Goal: Task Accomplishment & Management: Complete application form

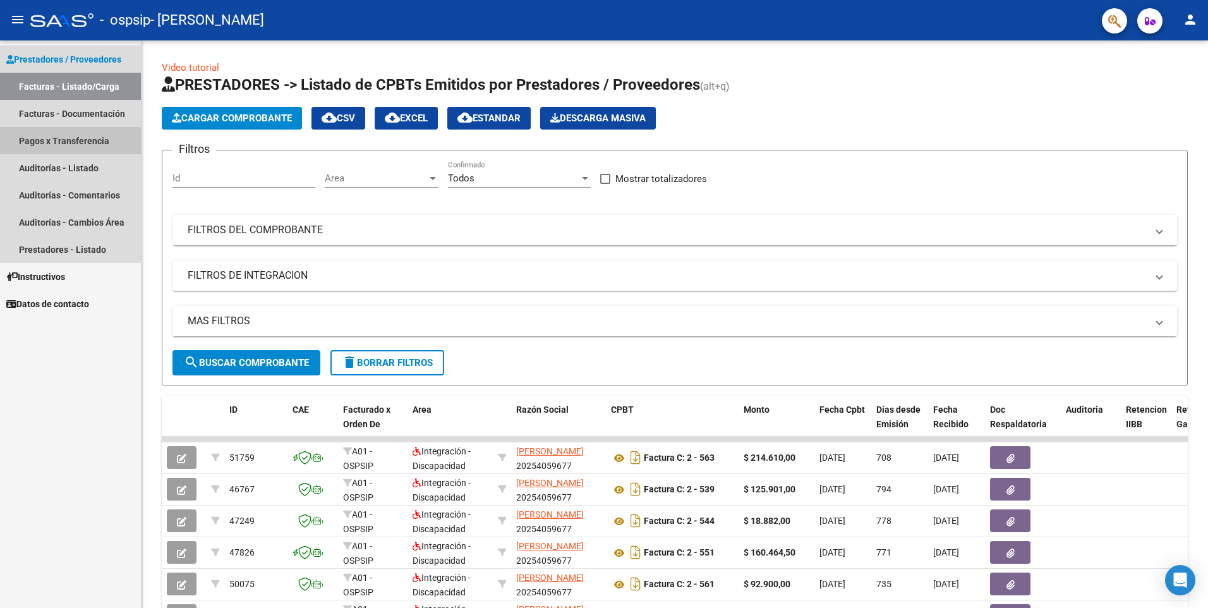
click at [62, 142] on link "Pagos x Transferencia" at bounding box center [70, 140] width 141 height 27
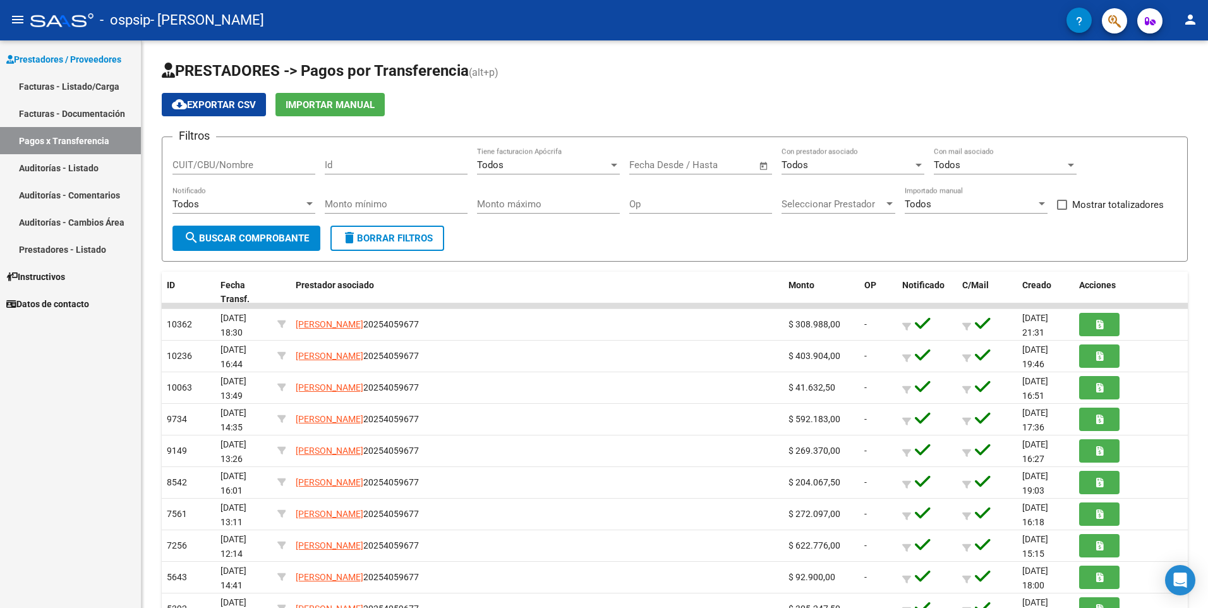
click at [53, 80] on link "Facturas - Listado/Carga" at bounding box center [70, 86] width 141 height 27
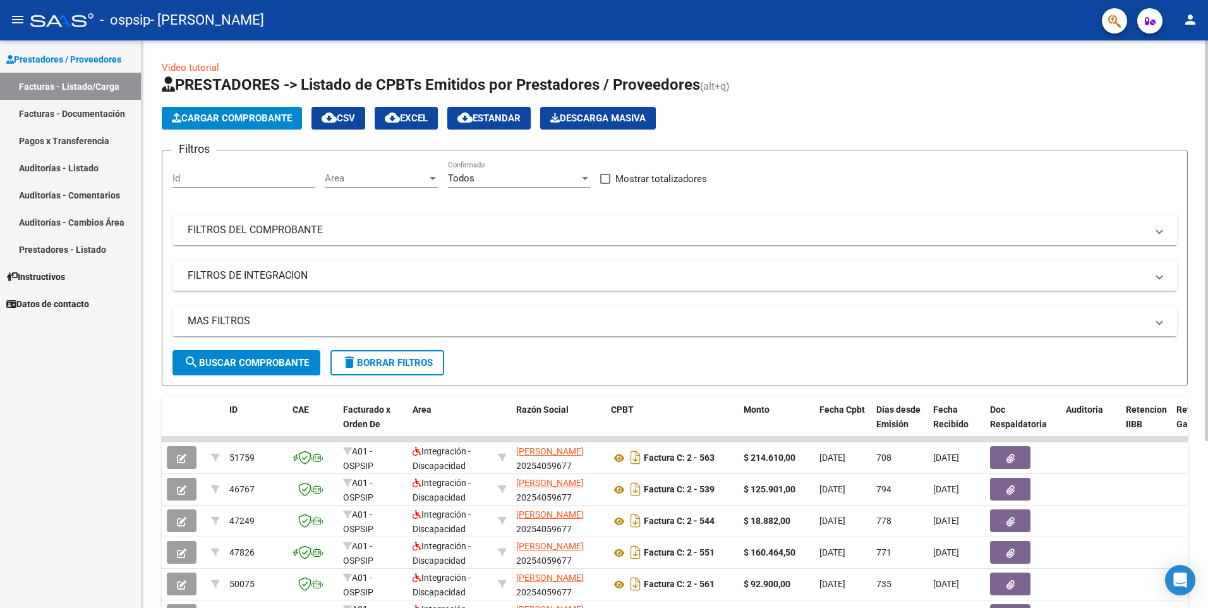
click at [214, 112] on span "Cargar Comprobante" at bounding box center [232, 117] width 120 height 11
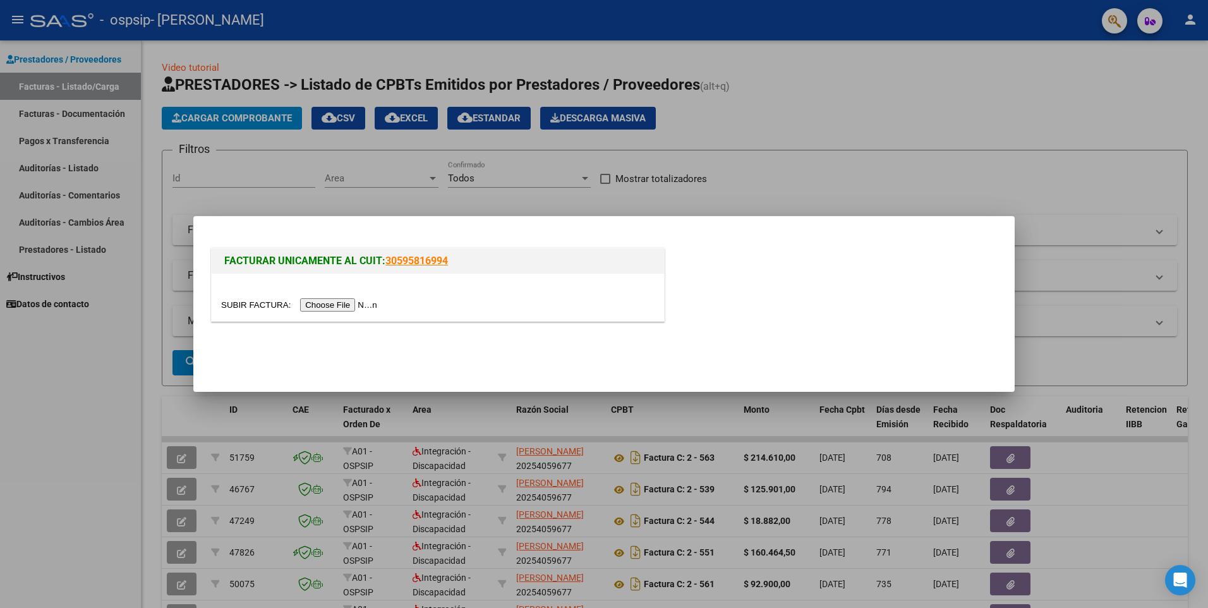
click at [319, 309] on input "file" at bounding box center [301, 304] width 160 height 13
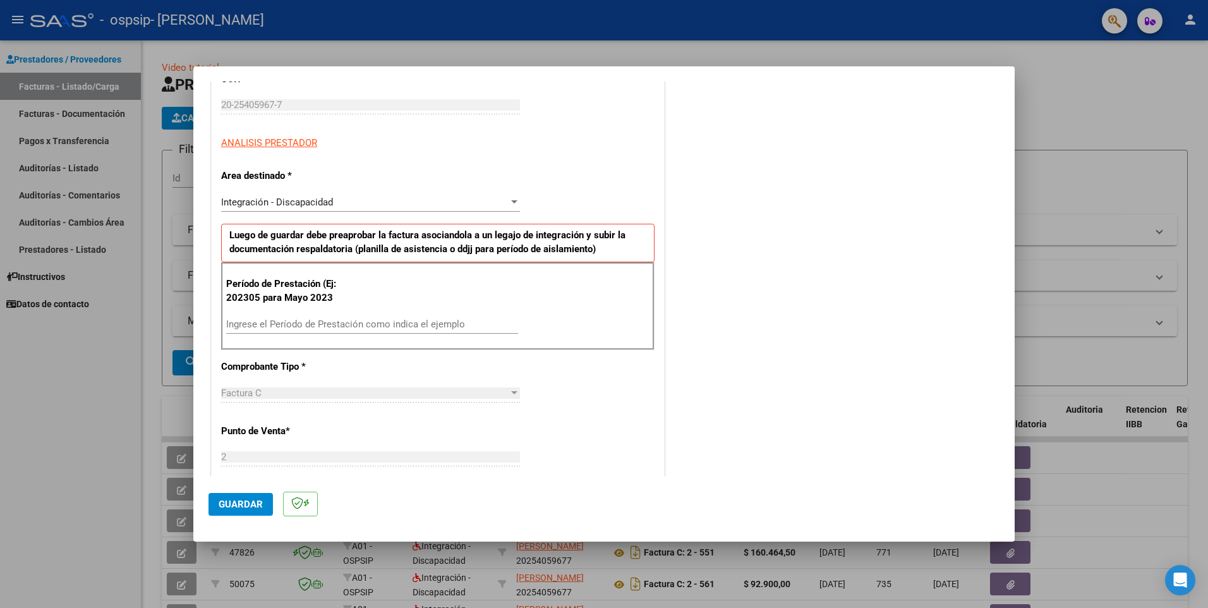
scroll to position [190, 0]
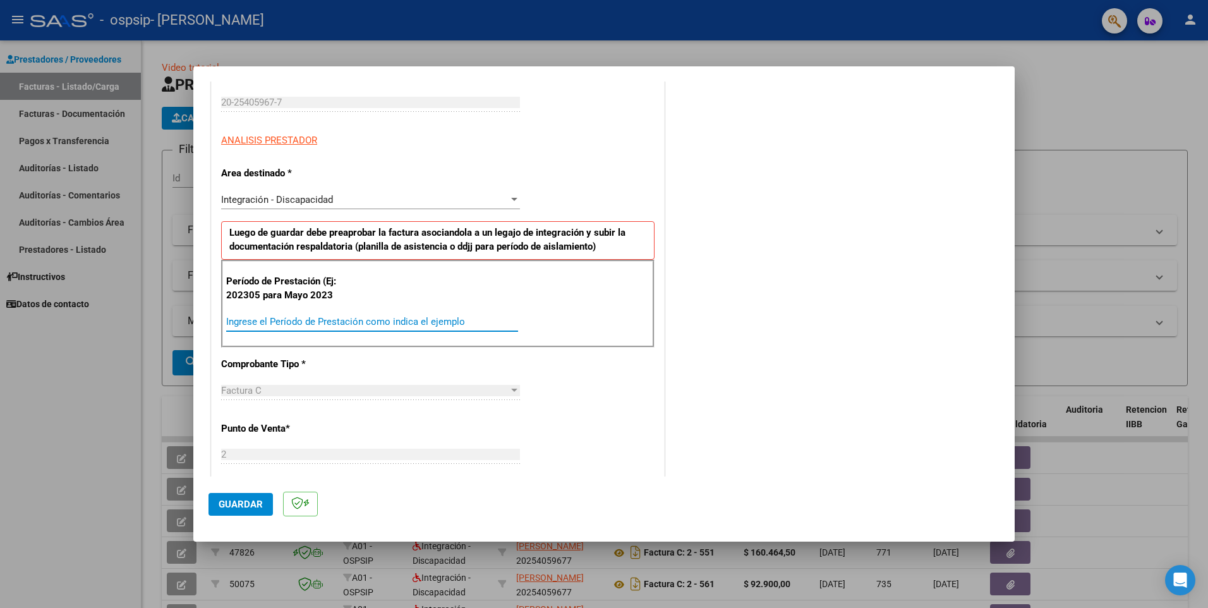
click at [267, 320] on input "Ingrese el Período de Prestación como indica el ejemplo" at bounding box center [372, 321] width 292 height 11
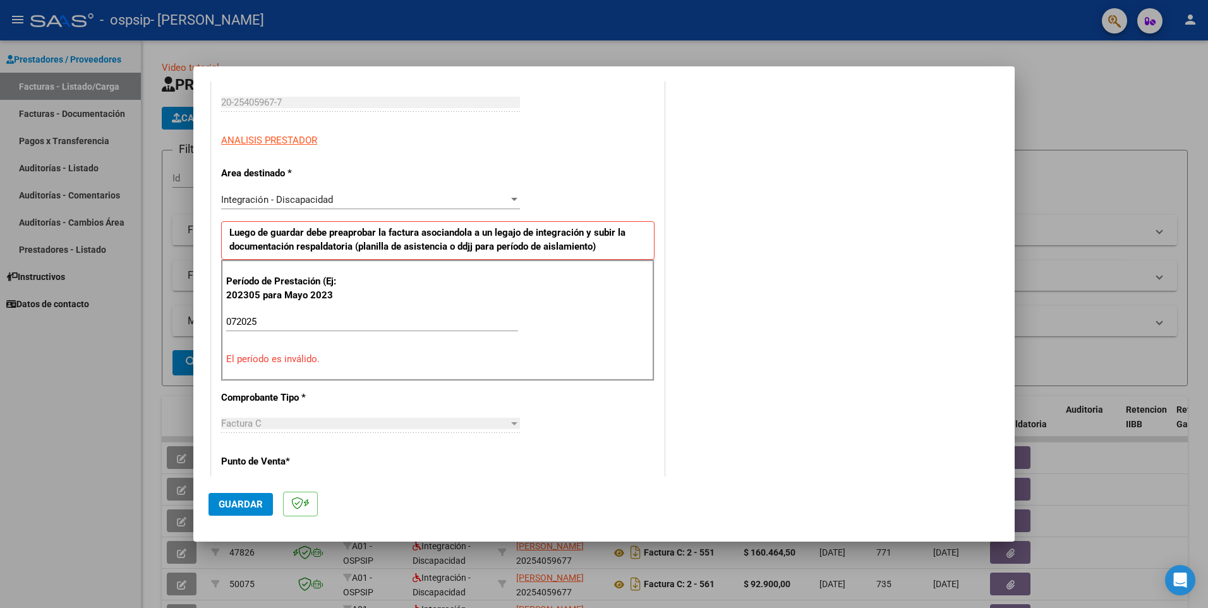
click at [262, 322] on input "072025" at bounding box center [372, 321] width 292 height 11
type input "0"
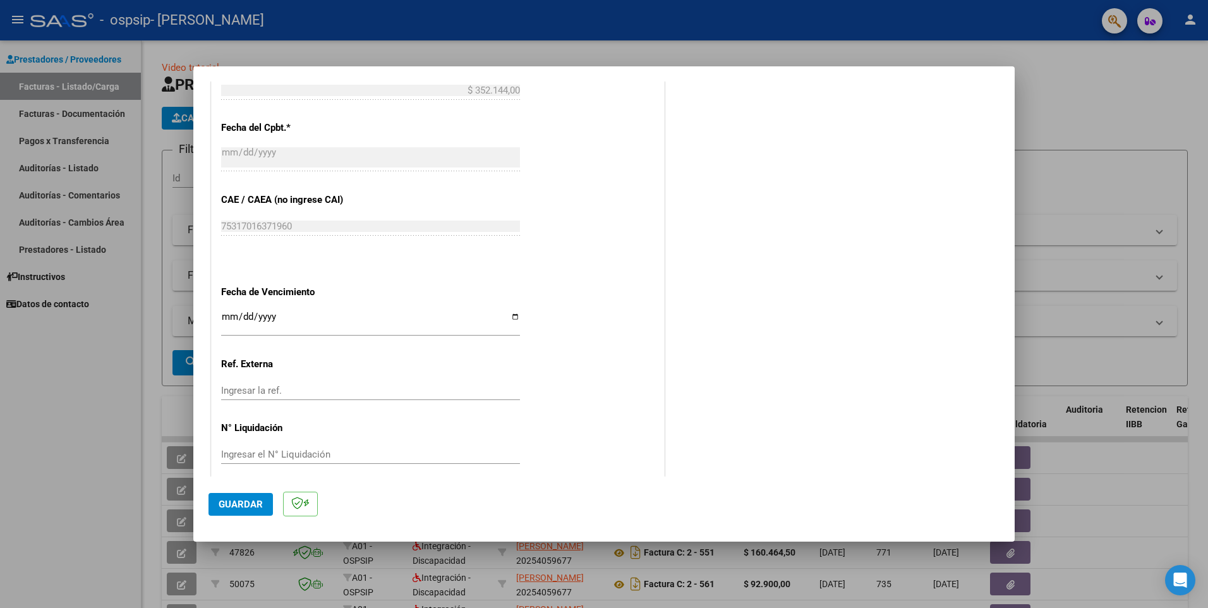
scroll to position [694, 0]
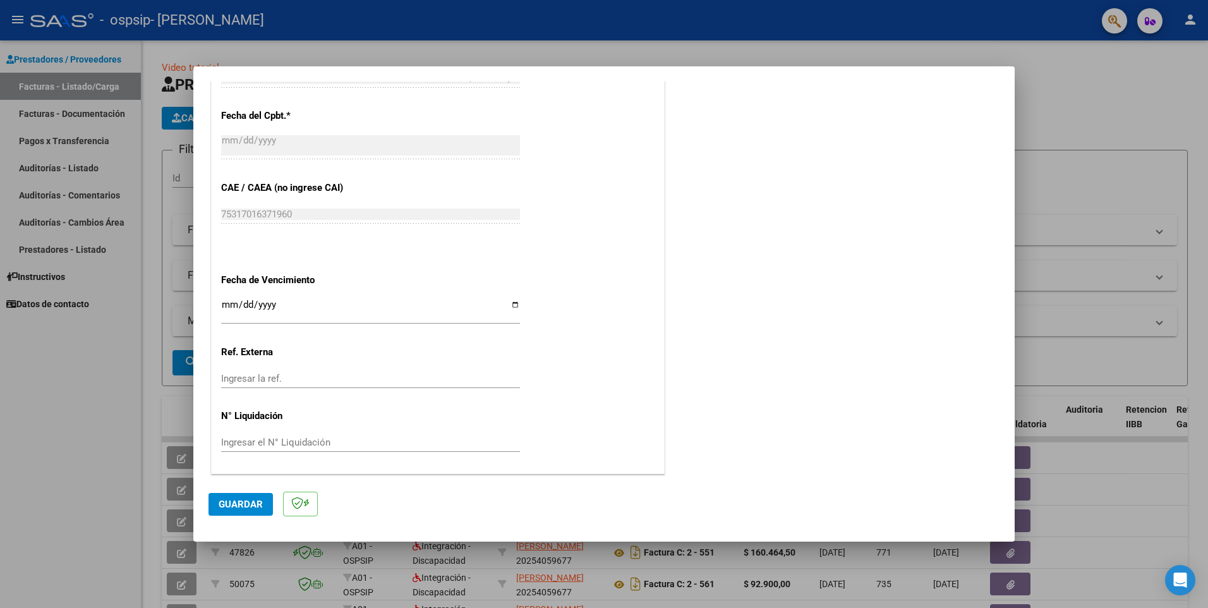
type input "202507"
click at [513, 304] on input "Ingresar la fecha" at bounding box center [370, 309] width 299 height 20
type input "[DATE]"
click at [248, 498] on span "Guardar" at bounding box center [241, 503] width 44 height 11
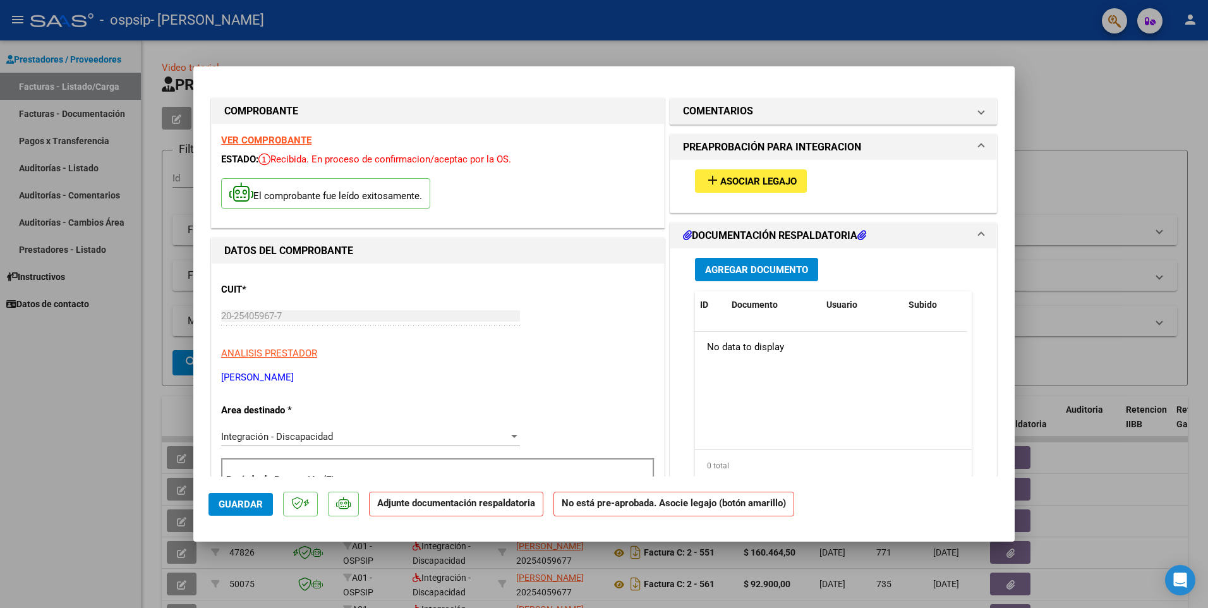
scroll to position [0, 0]
click at [740, 185] on span "Asociar Legajo" at bounding box center [758, 181] width 76 height 11
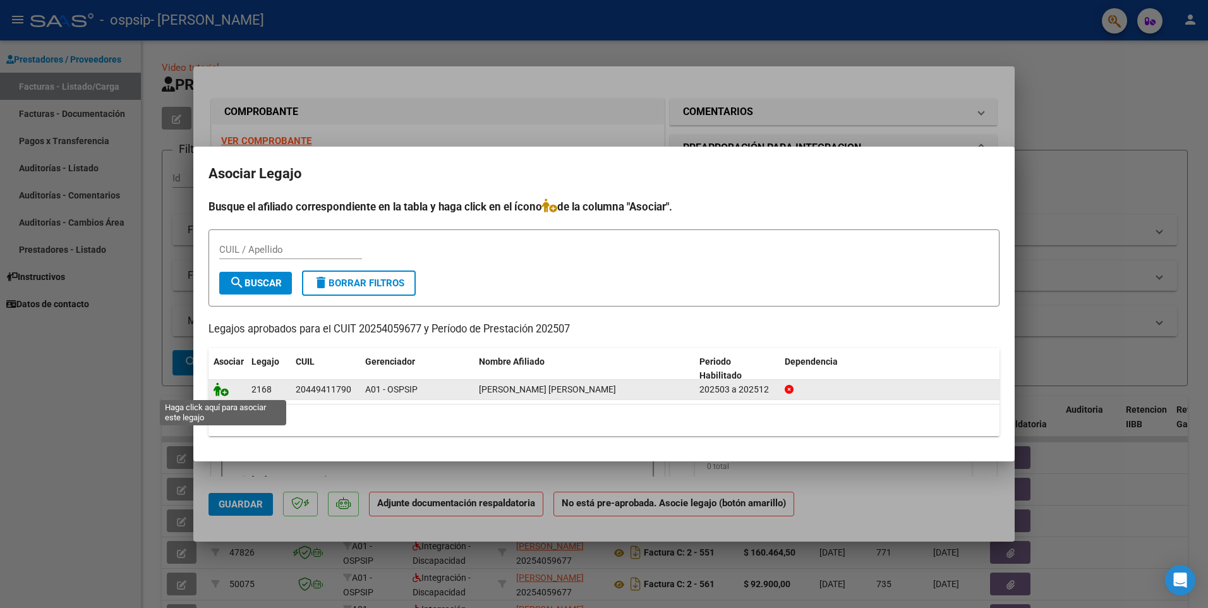
click at [221, 392] on icon at bounding box center [221, 389] width 15 height 14
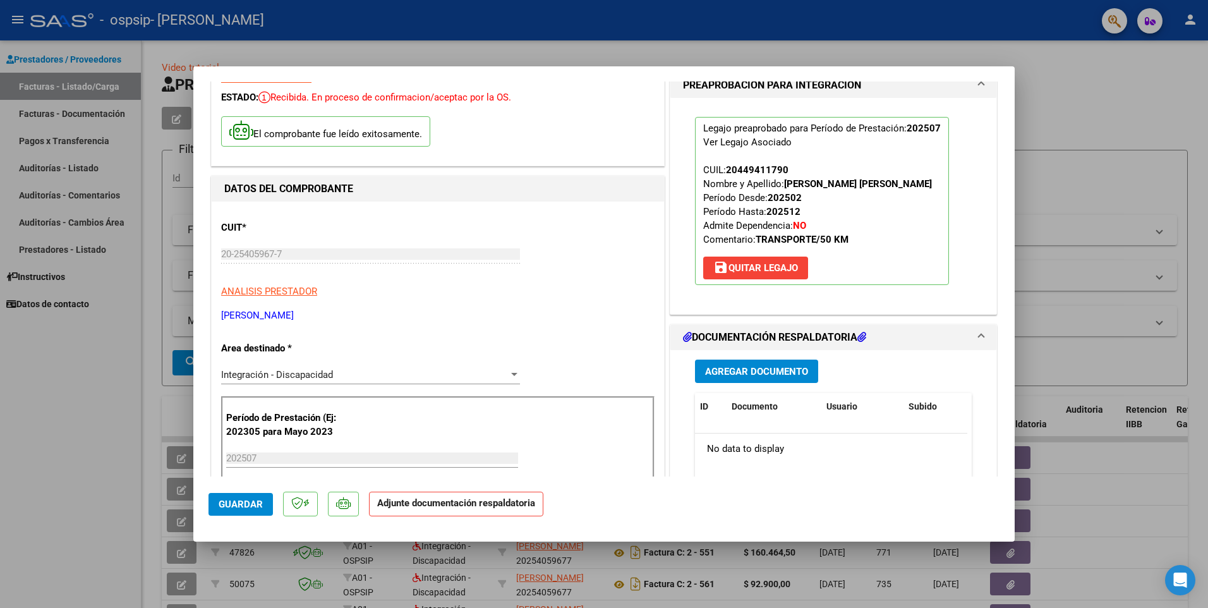
scroll to position [126, 0]
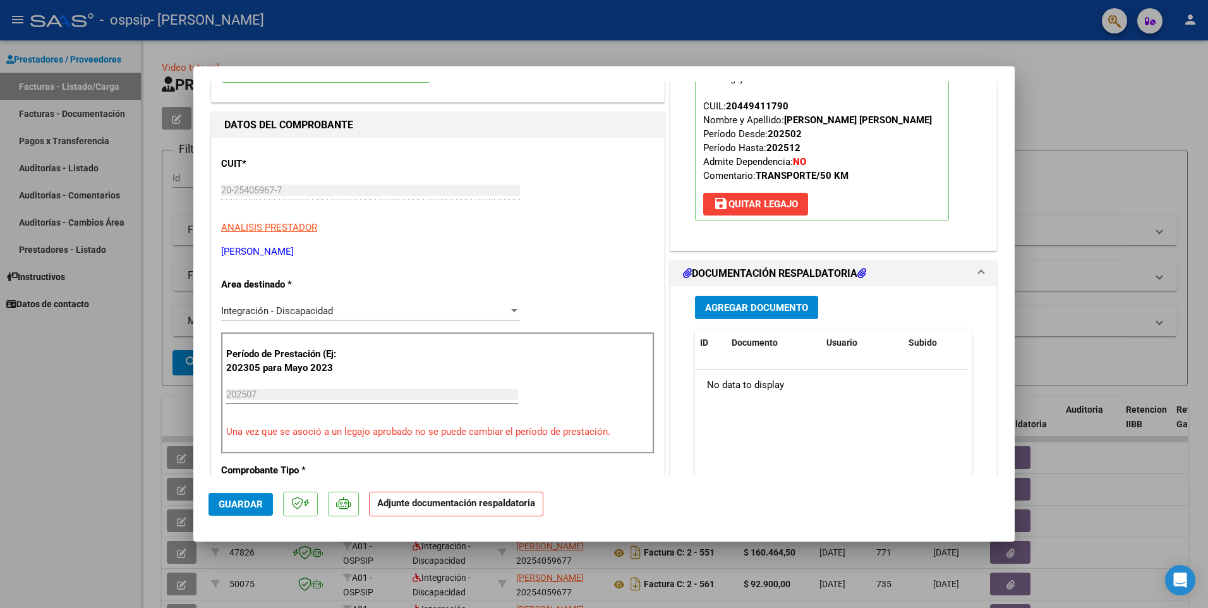
click at [709, 304] on span "Agregar Documento" at bounding box center [756, 307] width 103 height 11
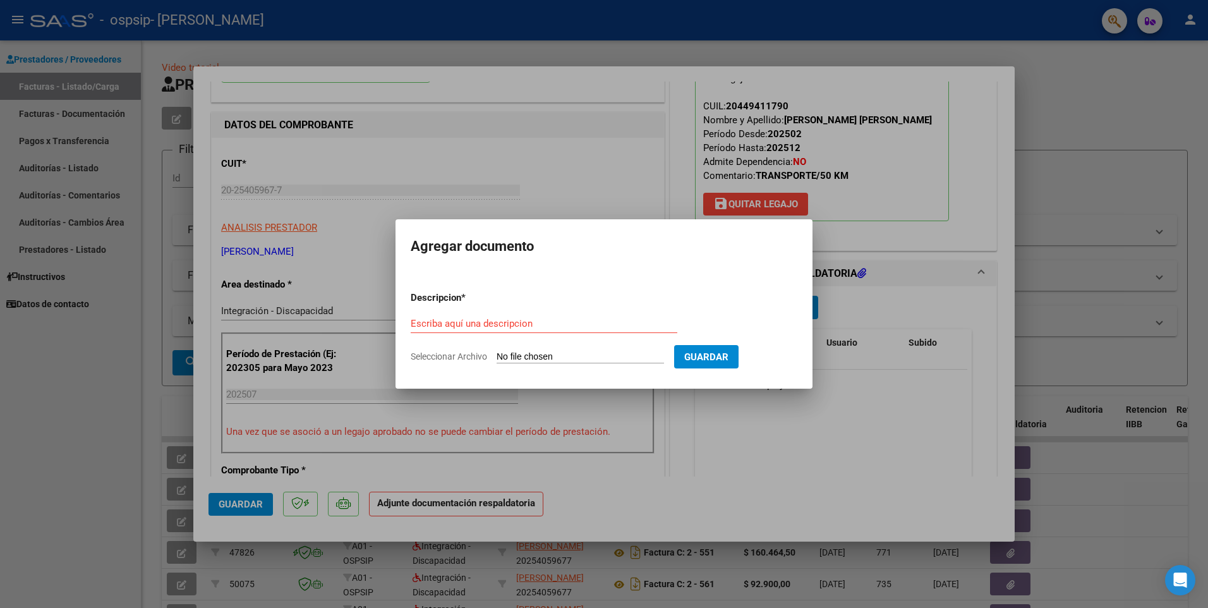
click at [519, 353] on input "Seleccionar Archivo" at bounding box center [580, 357] width 167 height 12
type input "C:\fakepath\20254059677_011_00002_00000779.pdf"
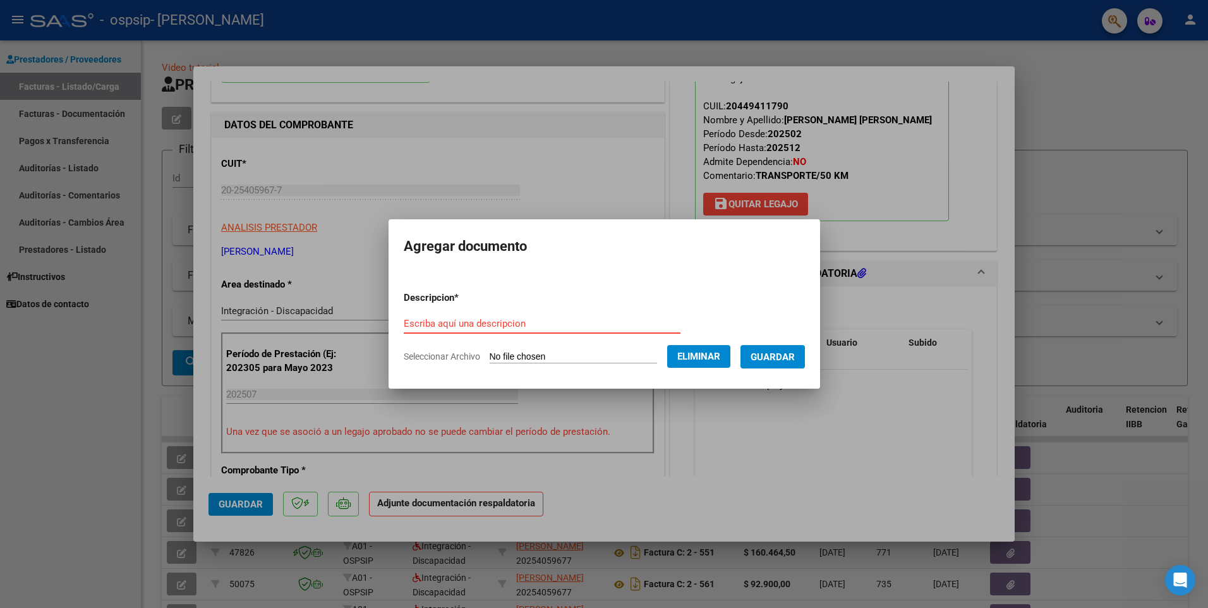
paste input "20254059677_011_00002_00000779"
type input "20254059677_011_00002_00000779"
click at [795, 358] on span "Guardar" at bounding box center [773, 356] width 44 height 11
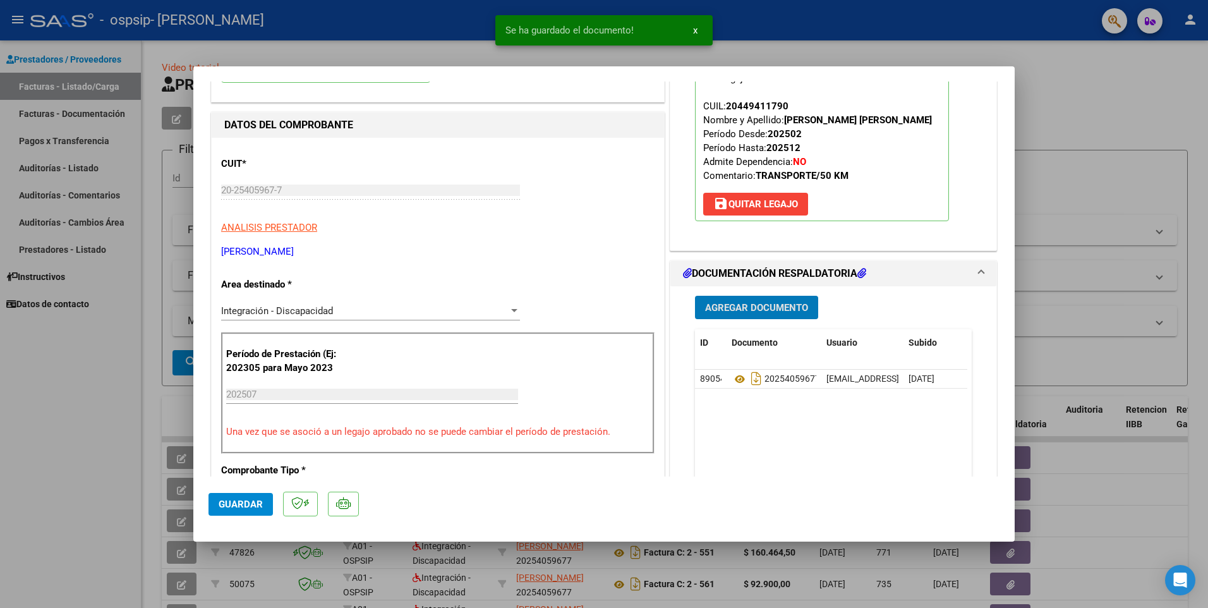
click at [791, 306] on span "Agregar Documento" at bounding box center [756, 307] width 103 height 11
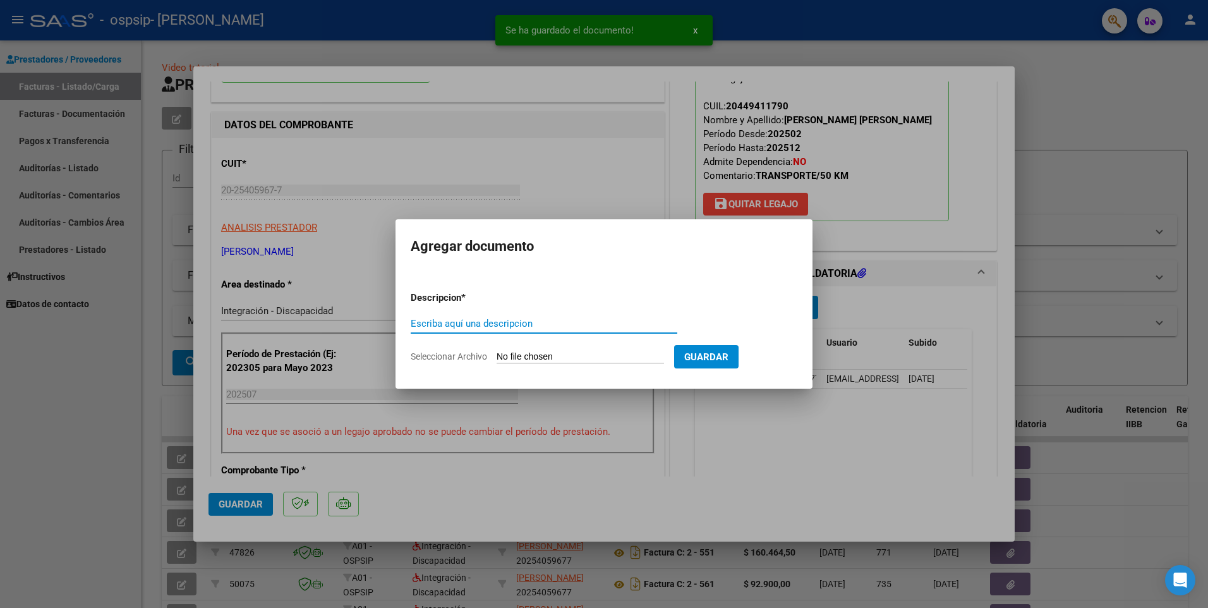
click at [552, 355] on input "Seleccionar Archivo" at bounding box center [580, 357] width 167 height 12
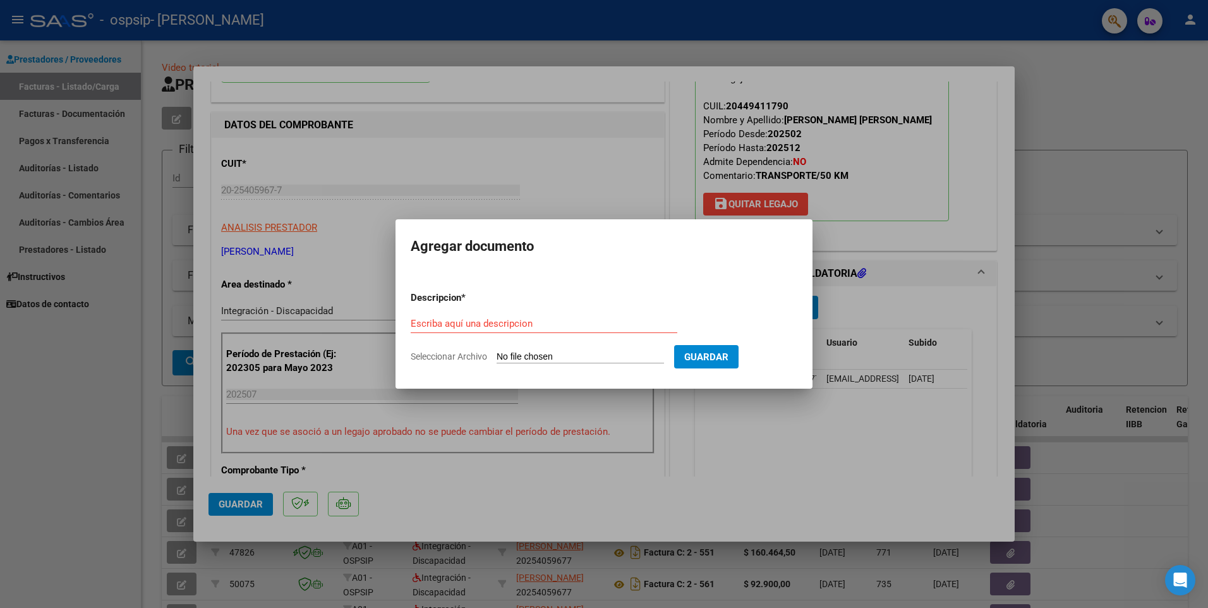
type input "C:\fakepath\1 - Planilla Asistencia [DATE] [PERSON_NAME].pdf"
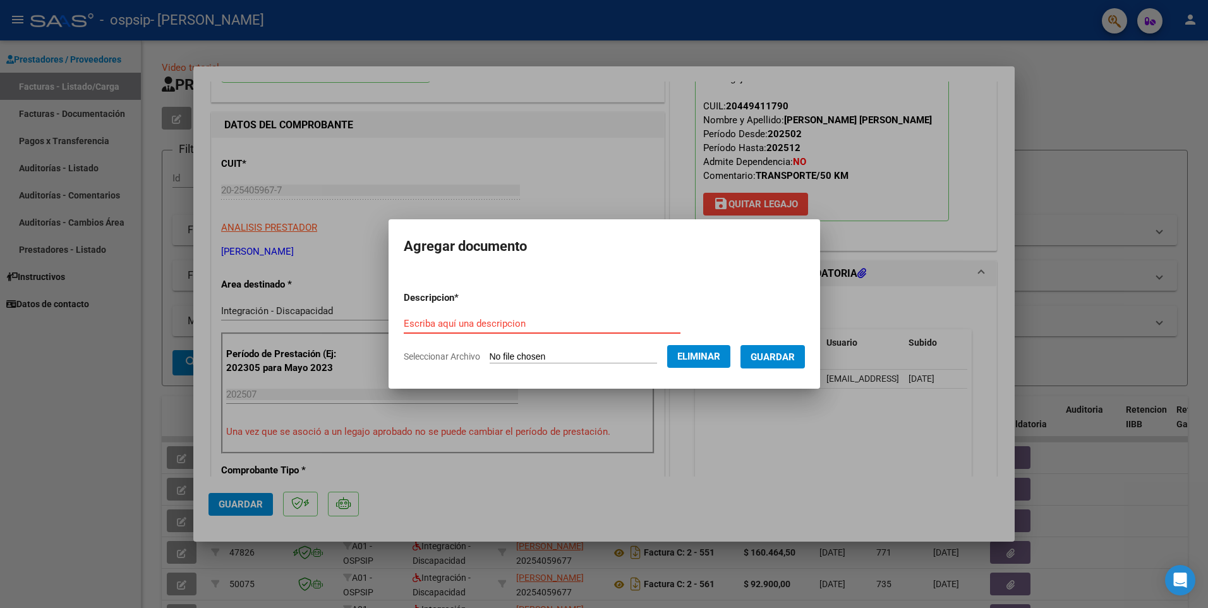
paste input "1 - Planilla Asistencia [DATE] [PERSON_NAME]"
type input "1 - Planilla Asistencia [DATE] [PERSON_NAME]"
click at [778, 363] on span "Guardar" at bounding box center [773, 356] width 44 height 11
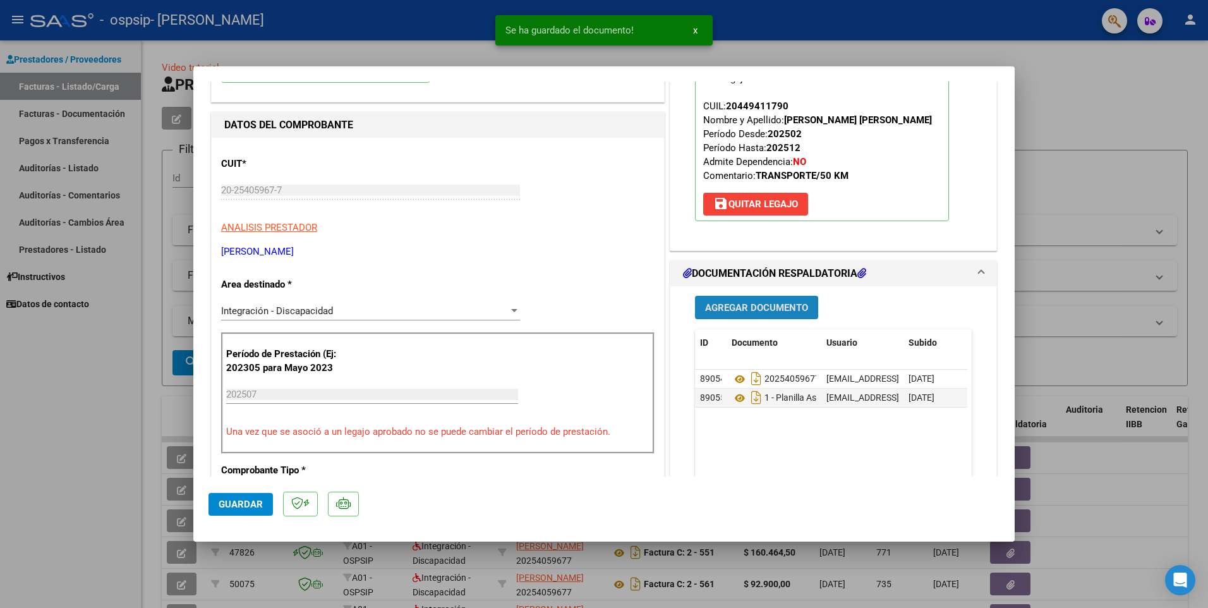
click at [742, 309] on span "Agregar Documento" at bounding box center [756, 307] width 103 height 11
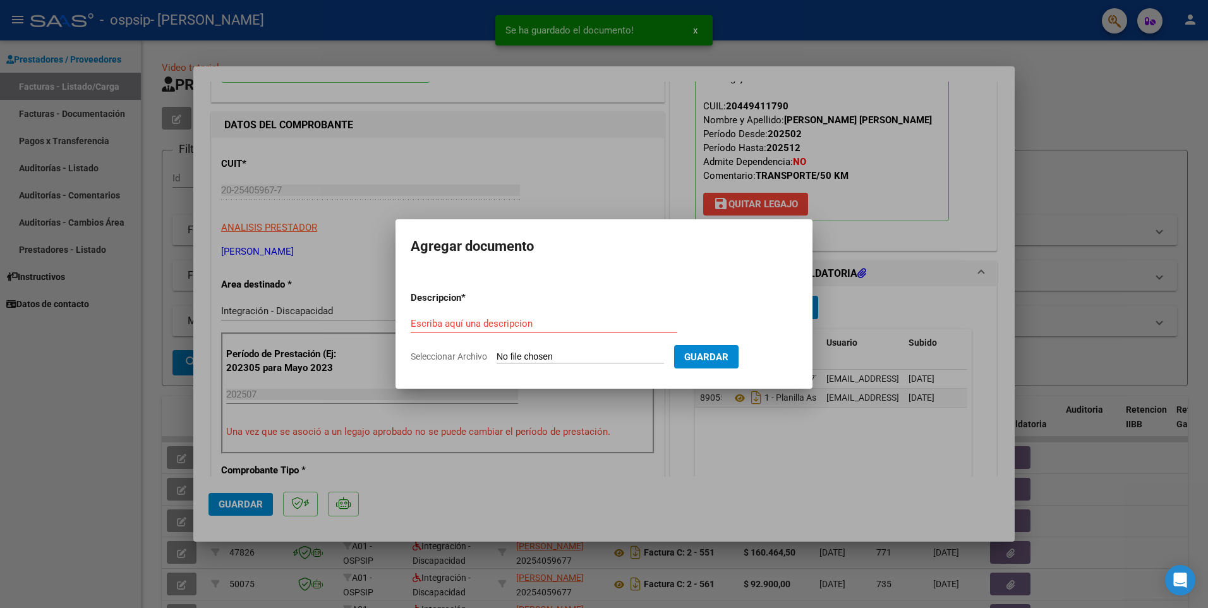
click at [536, 358] on input "Seleccionar Archivo" at bounding box center [580, 357] width 167 height 12
type input "C:\fakepath\2 - [PERSON_NAME] de Alumna Regular [DATE].pdf"
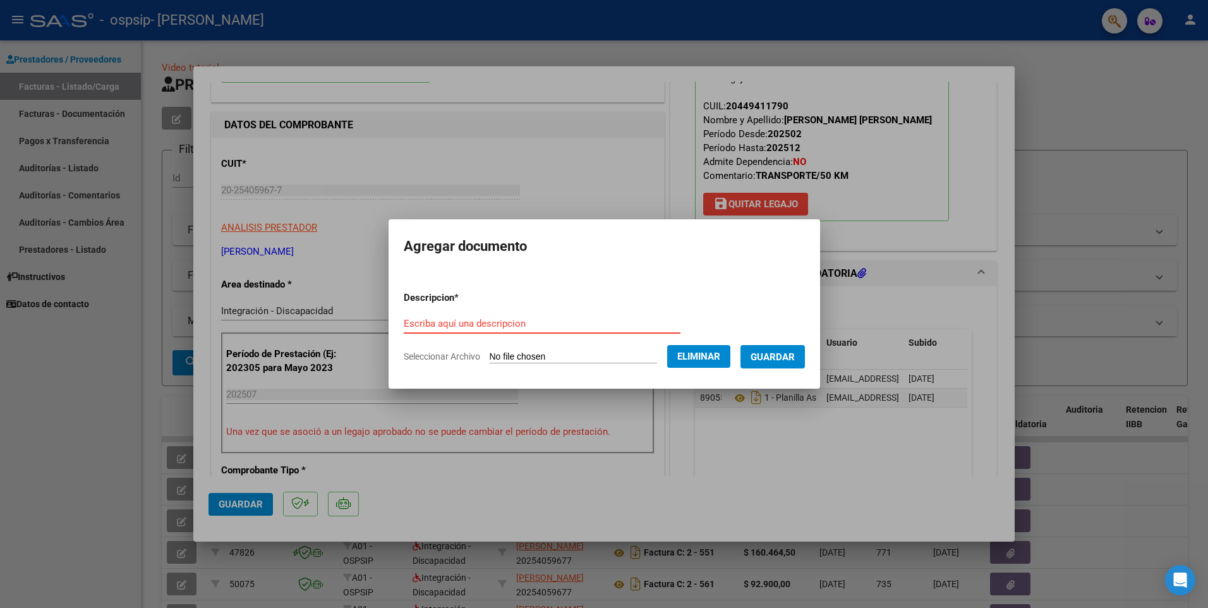
paste input "2 - [PERSON_NAME] de Alumna Regular [DATE]"
type input "2 - [PERSON_NAME] de Alumna Regular [DATE]"
click at [780, 358] on span "Guardar" at bounding box center [773, 356] width 44 height 11
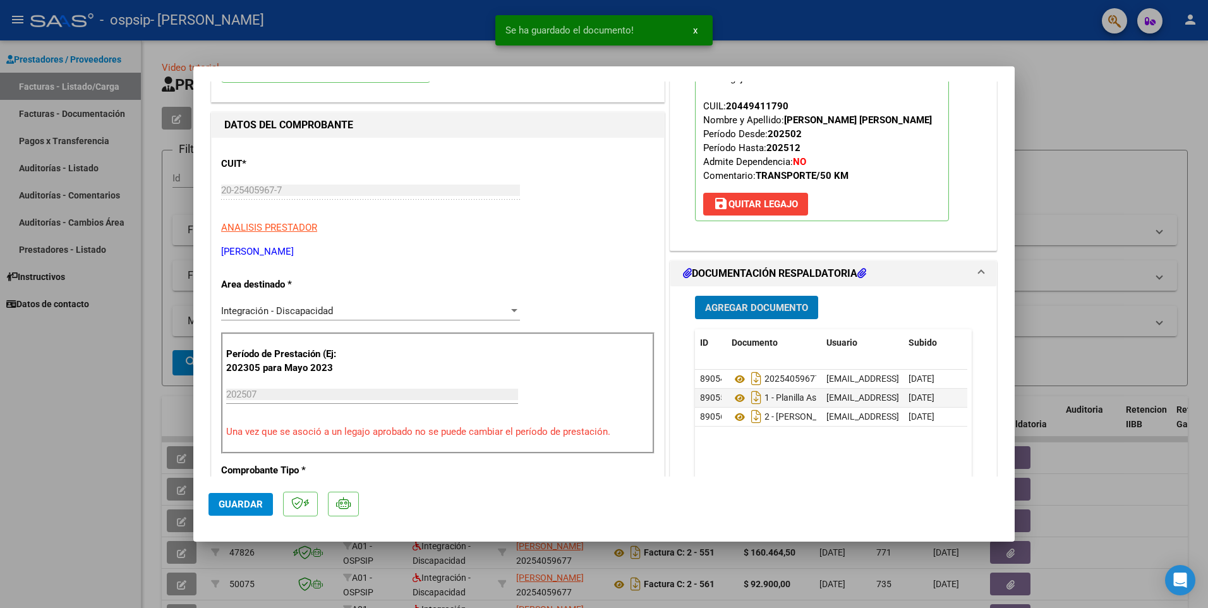
click at [745, 309] on span "Agregar Documento" at bounding box center [756, 307] width 103 height 11
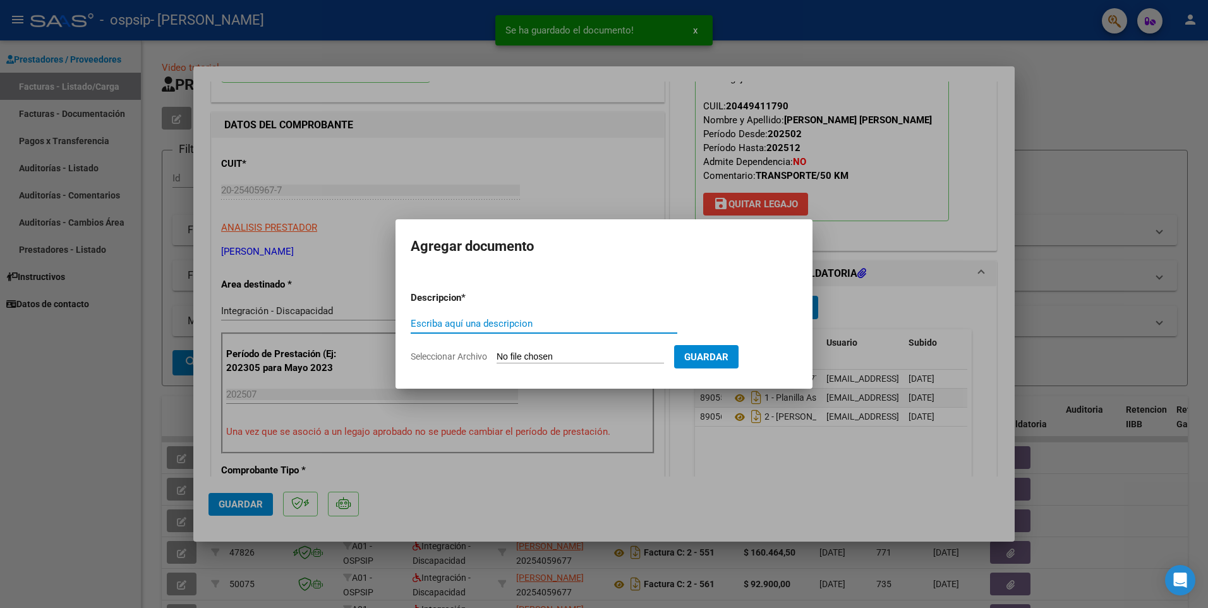
click at [588, 354] on input "Seleccionar Archivo" at bounding box center [580, 357] width 167 height 12
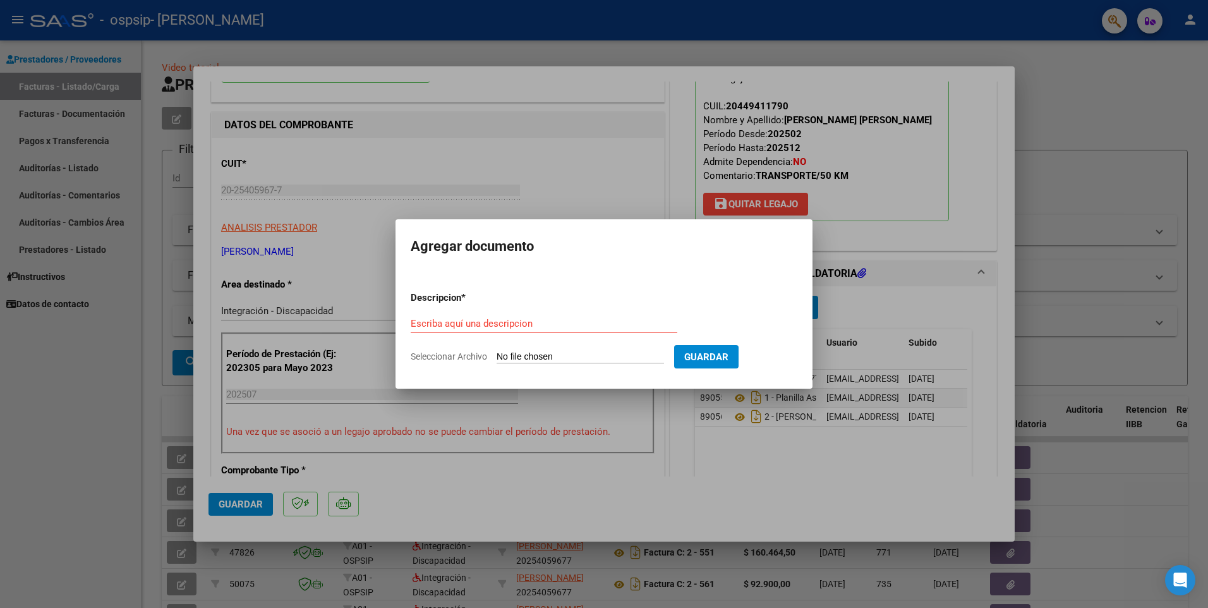
type input "C:\fakepath\[PERSON_NAME] TRANSPORTE AUTORIZACION 2025 SEGUN RESOLUCION 360 22_…"
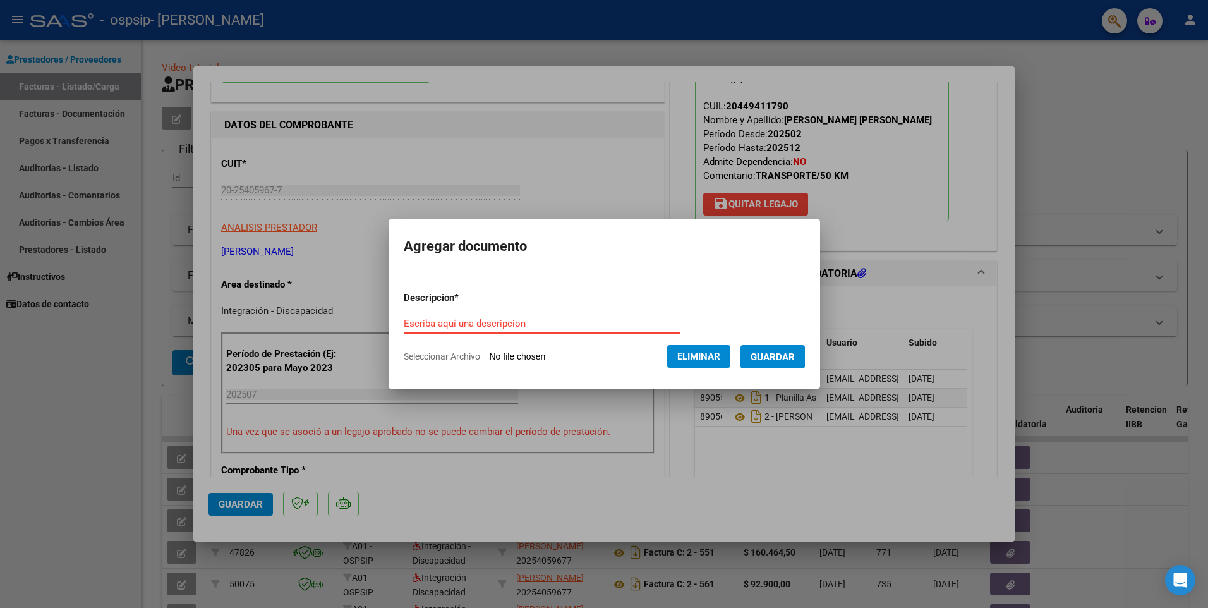
paste input "[PERSON_NAME] TRANSPORTE AUTORIZACION 2025 SEGUN RESOLUCION 360 22_firmado"
type input "[PERSON_NAME] TRANSPORTE AUTORIZACION 2025 SEGUN RESOLUCION 360 22_firmado"
click at [768, 360] on button "Guardar" at bounding box center [772, 356] width 64 height 23
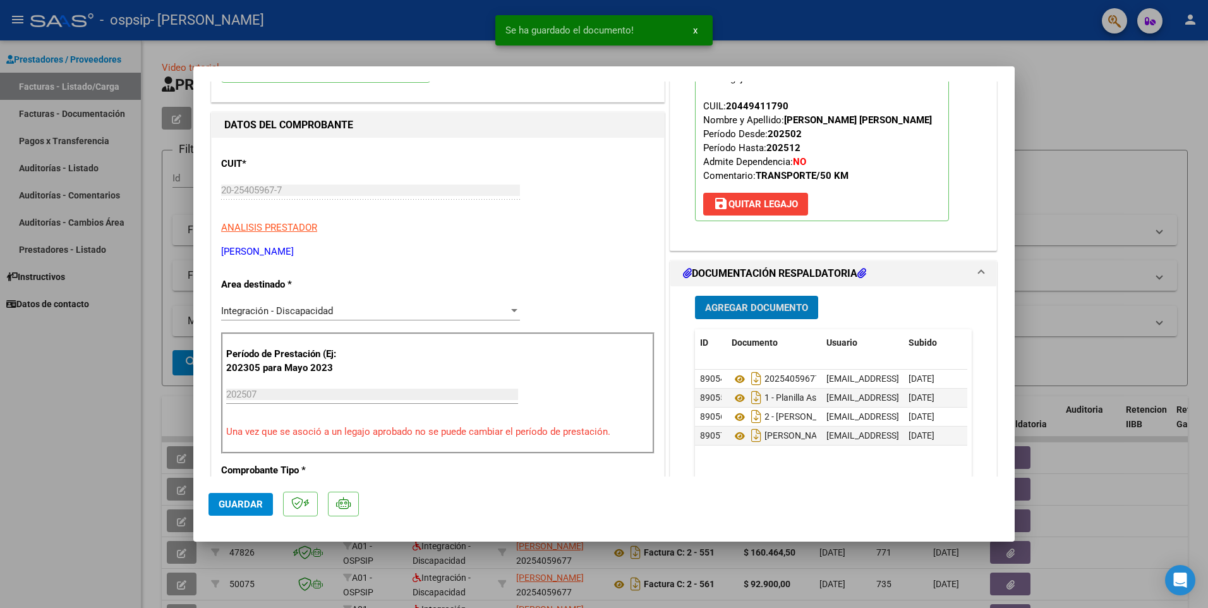
click at [733, 304] on span "Agregar Documento" at bounding box center [756, 307] width 103 height 11
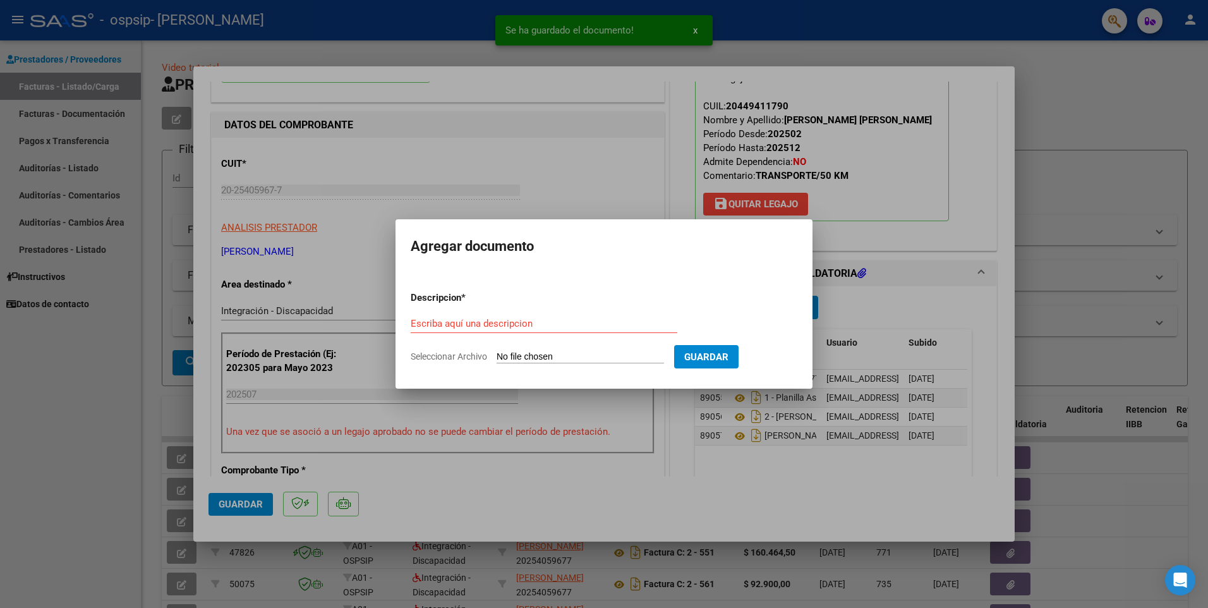
click at [531, 356] on input "Seleccionar Archivo" at bounding box center [580, 357] width 167 height 12
type input "C:\fakepath\Presupuesto [PERSON_NAME] 2025.pdf"
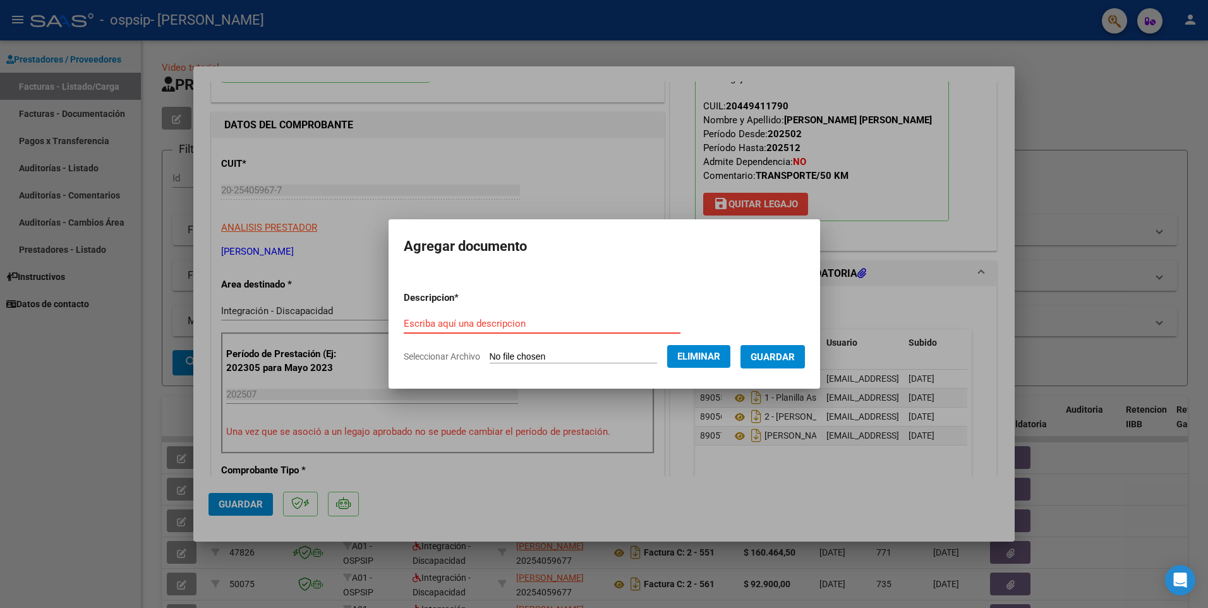
paste input "Presupuesto [PERSON_NAME] 2025"
type input "Presupuesto [PERSON_NAME] 2025"
click at [773, 357] on span "Guardar" at bounding box center [773, 356] width 44 height 11
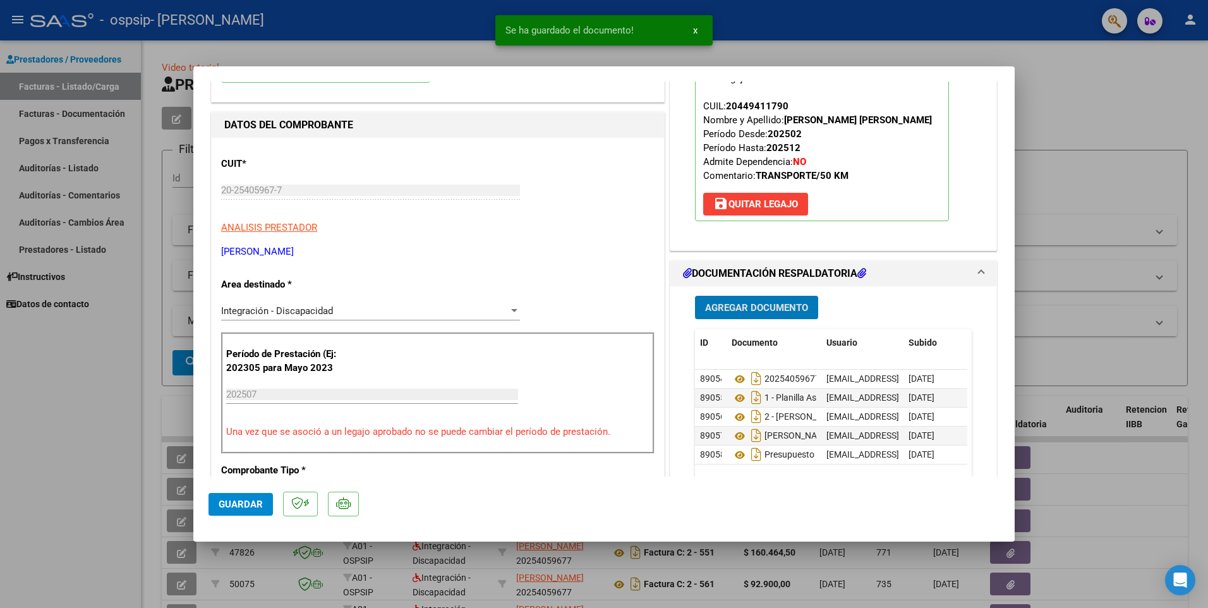
click at [717, 301] on span "Agregar Documento" at bounding box center [756, 306] width 103 height 11
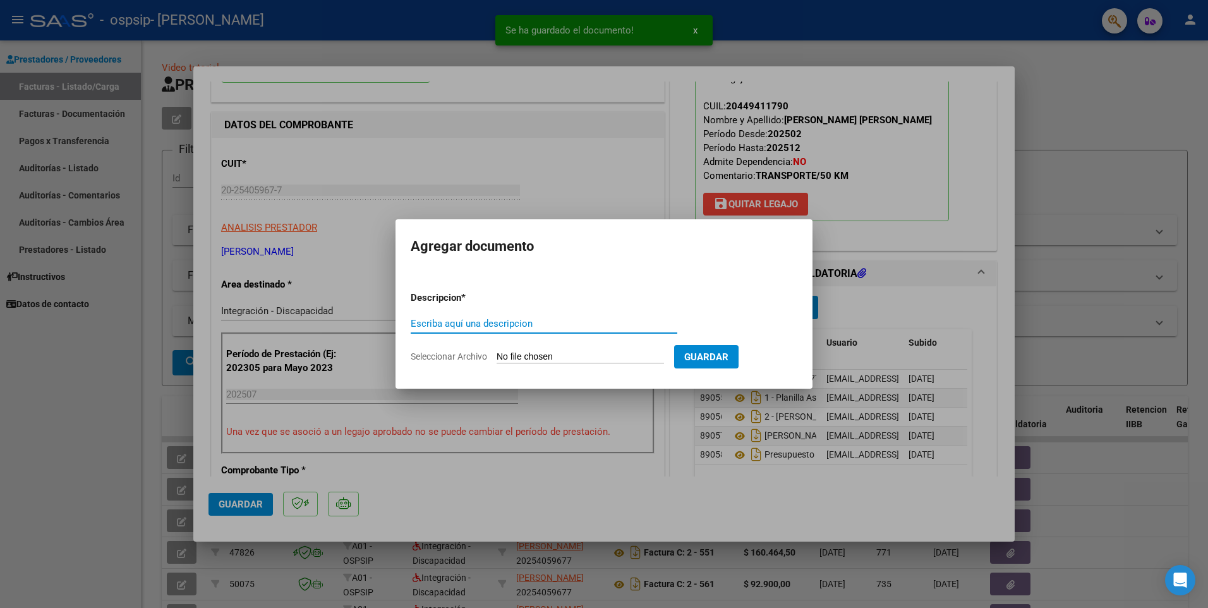
click at [575, 355] on input "Seleccionar Archivo" at bounding box center [580, 357] width 167 height 12
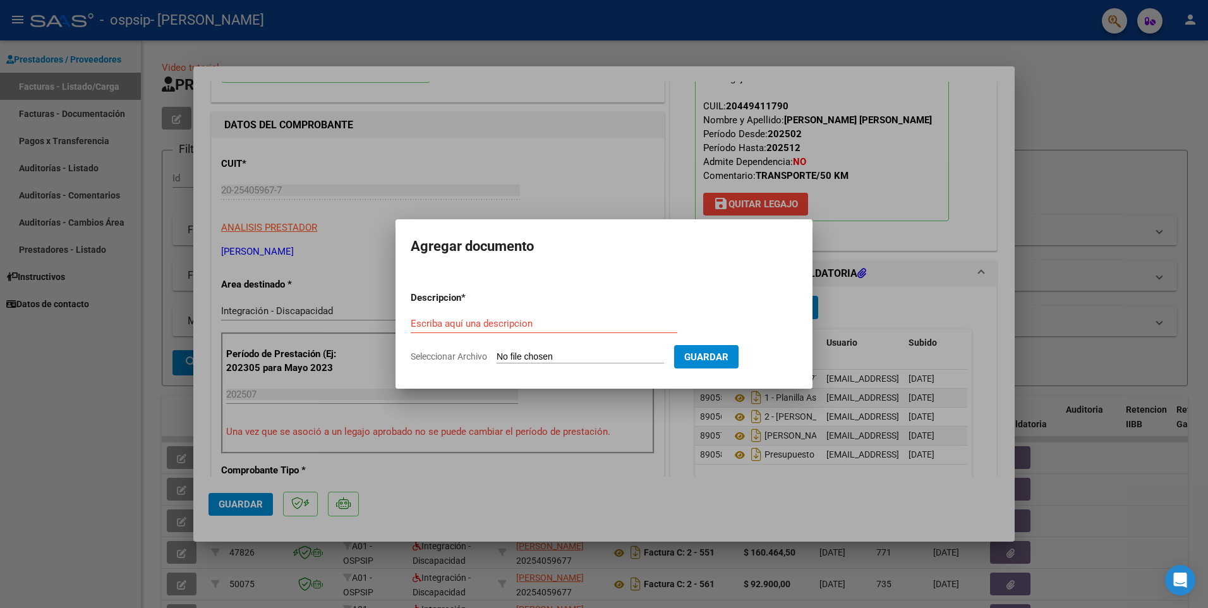
type input "C:\fakepath\AFIP - [PERSON_NAME].pdf"
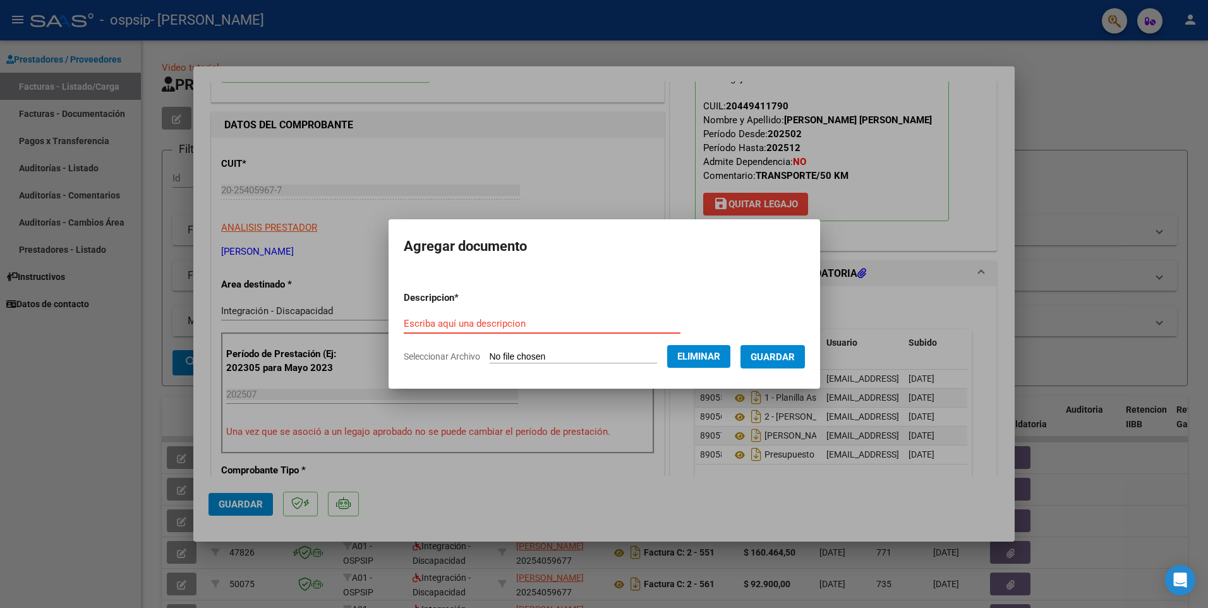
paste input "AFIP - [PERSON_NAME]"
type input "AFIP - [PERSON_NAME]"
click at [789, 360] on span "Guardar" at bounding box center [773, 356] width 44 height 11
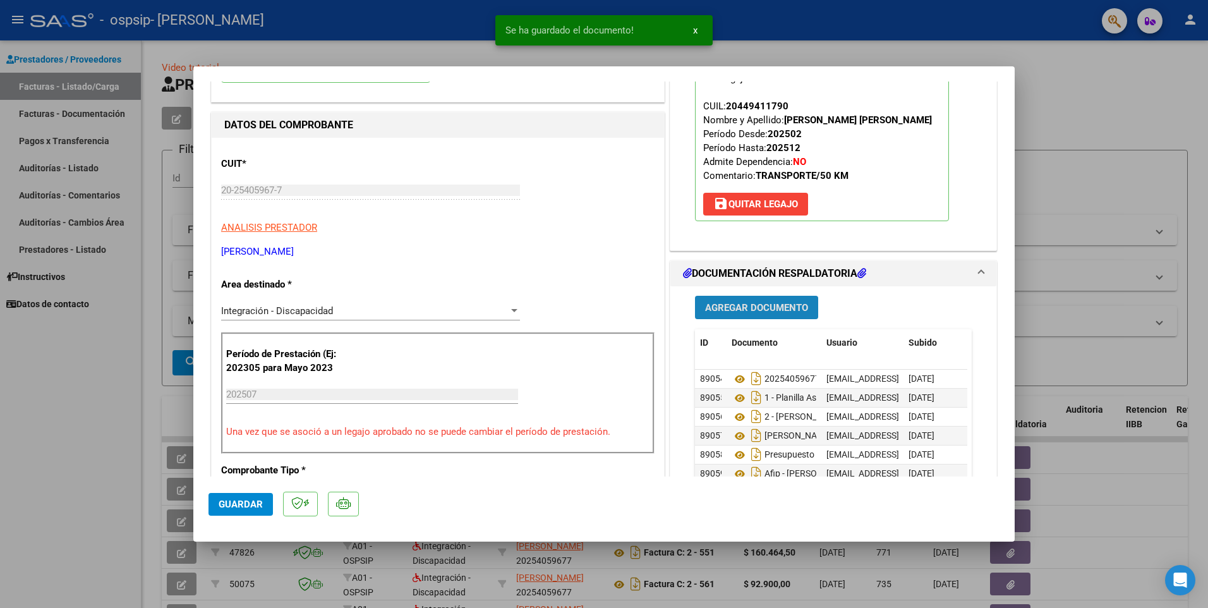
click at [759, 305] on span "Agregar Documento" at bounding box center [756, 307] width 103 height 11
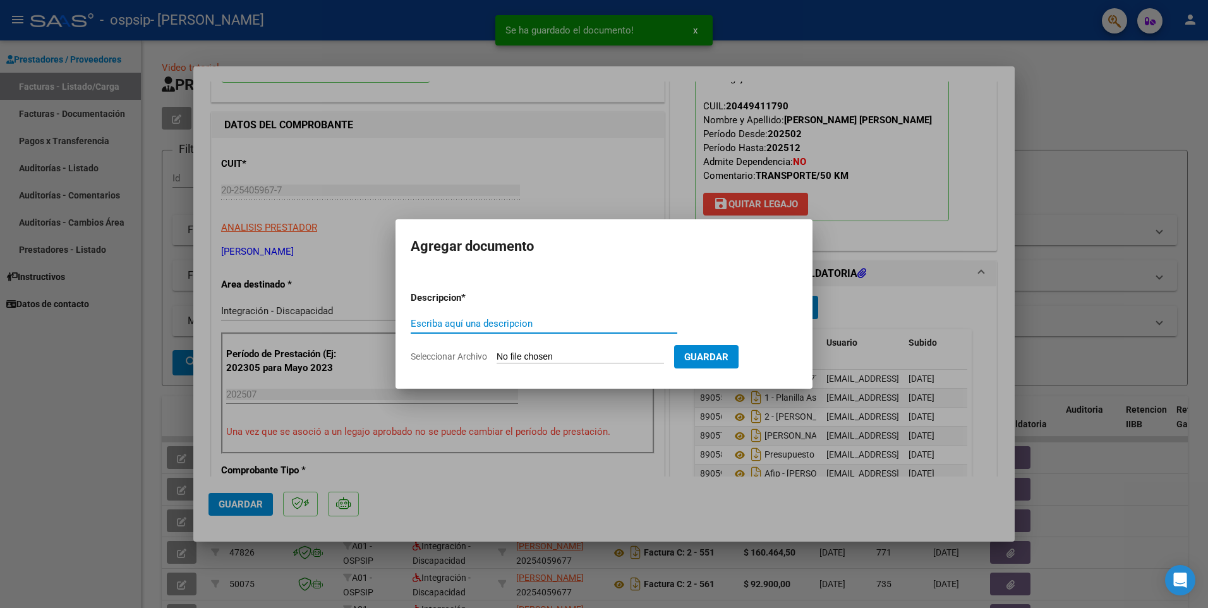
click at [614, 353] on input "Seleccionar Archivo" at bounding box center [580, 357] width 167 height 12
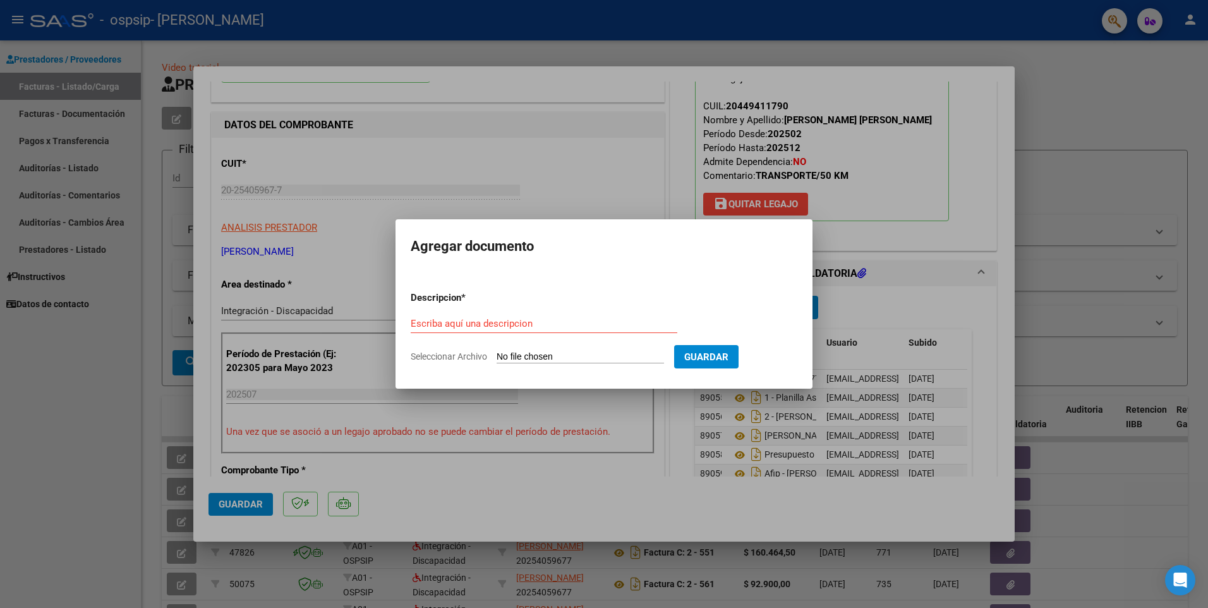
type input "C:\fakepath\Constatación de Comprobantes _ AFIP - 779.pdf"
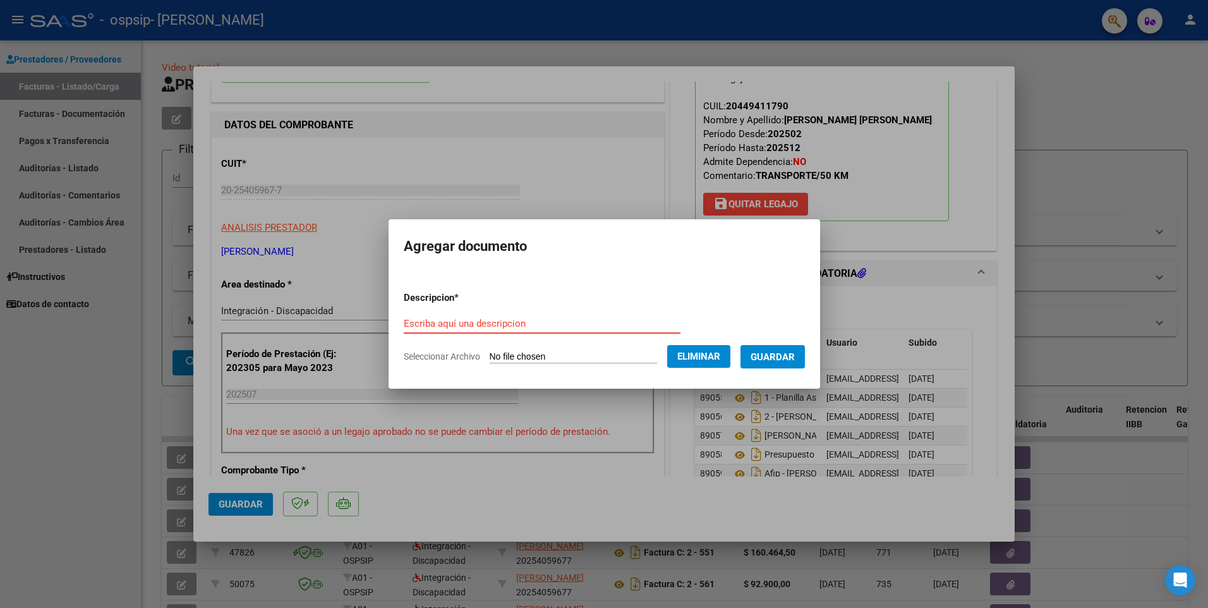
paste input "Constatación de Comprobantes _ AFIP - 779"
type input "Constatación de Comprobantes _ AFIP - 779"
click at [785, 353] on span "Guardar" at bounding box center [773, 356] width 44 height 11
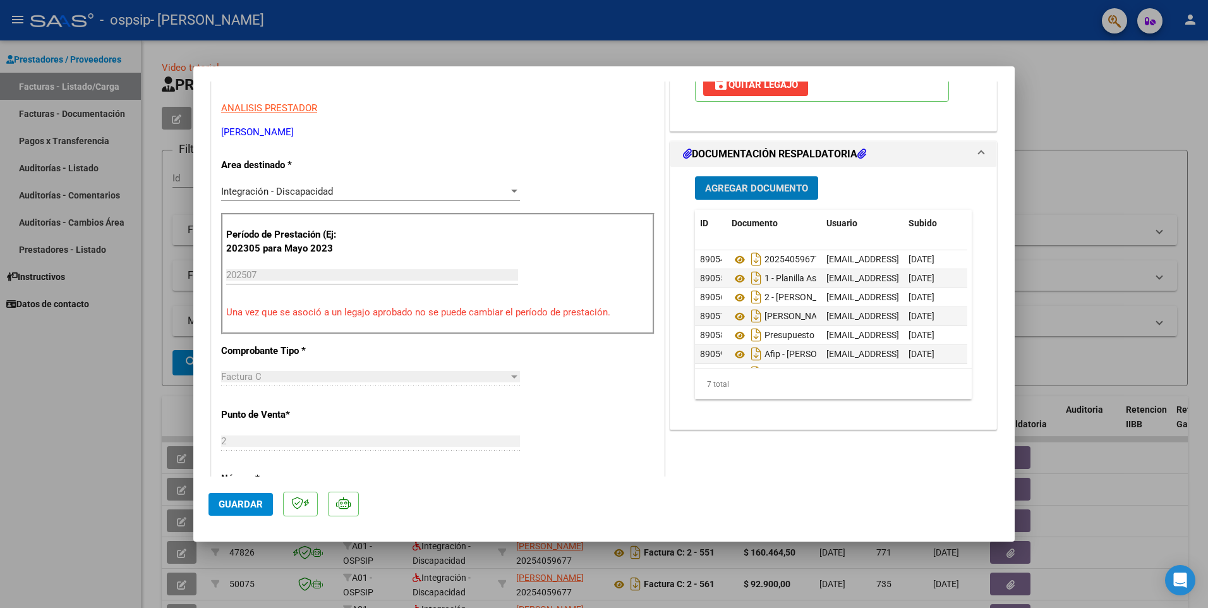
scroll to position [190, 0]
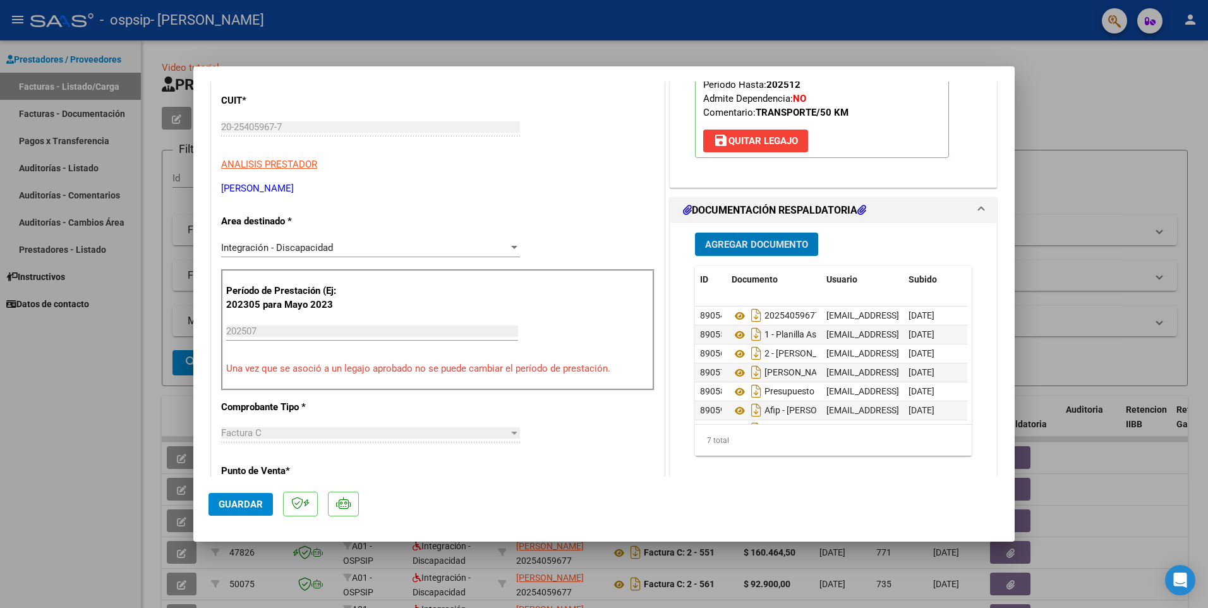
click at [748, 235] on button "Agregar Documento" at bounding box center [756, 243] width 123 height 23
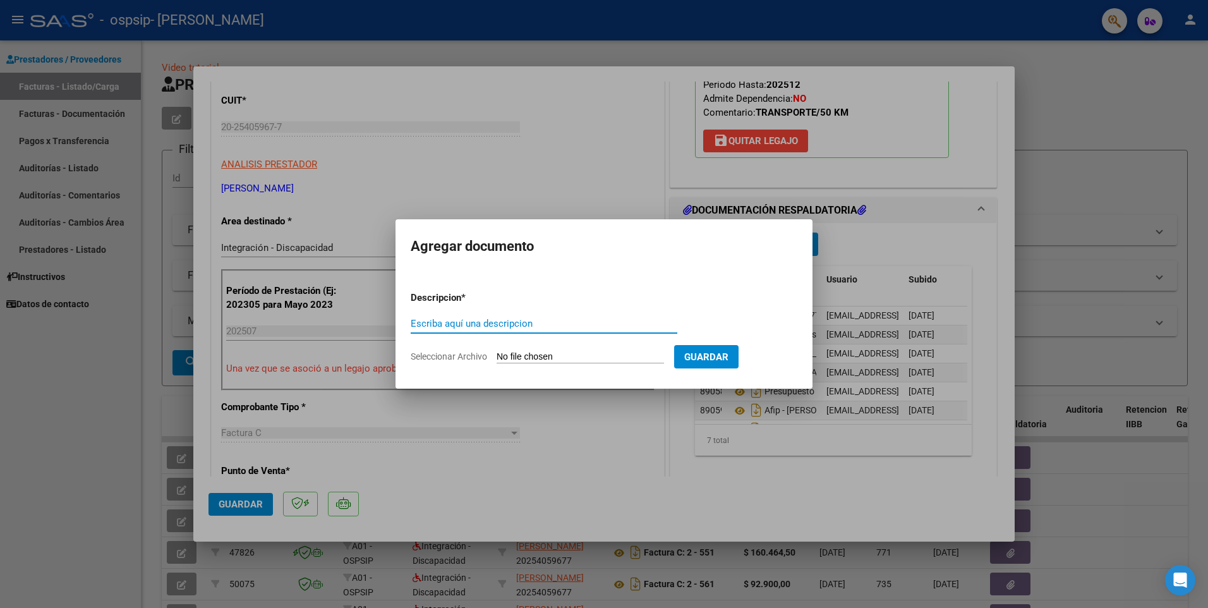
click at [589, 356] on input "Seleccionar Archivo" at bounding box center [580, 357] width 167 height 12
click at [718, 354] on button "Guardar" at bounding box center [706, 356] width 64 height 23
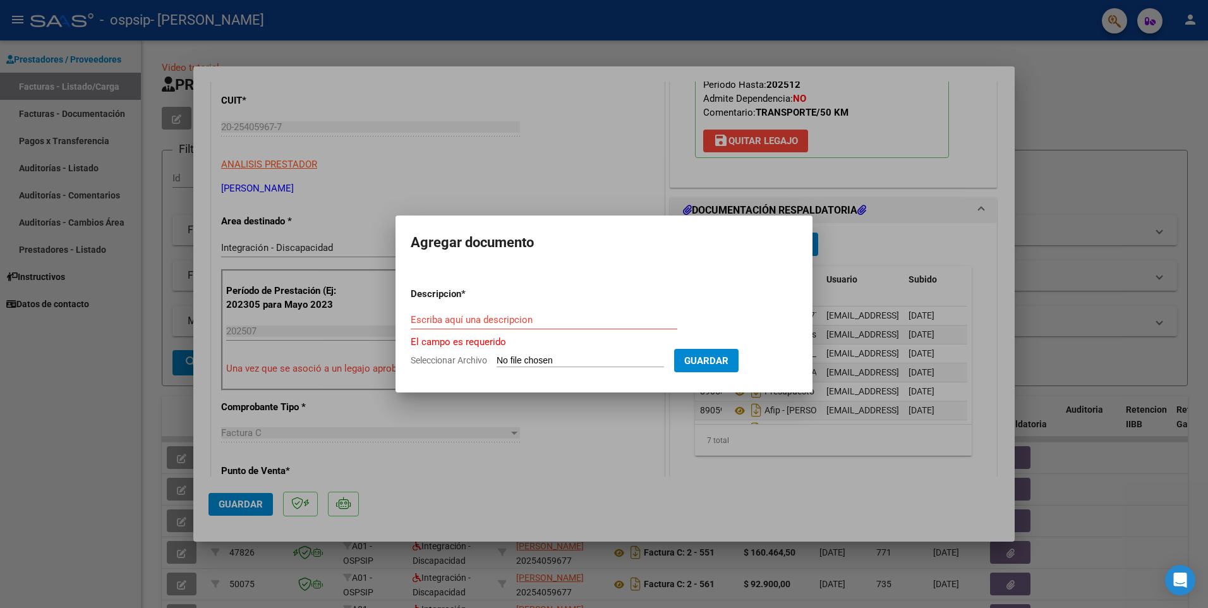
click at [597, 168] on div at bounding box center [604, 304] width 1208 height 608
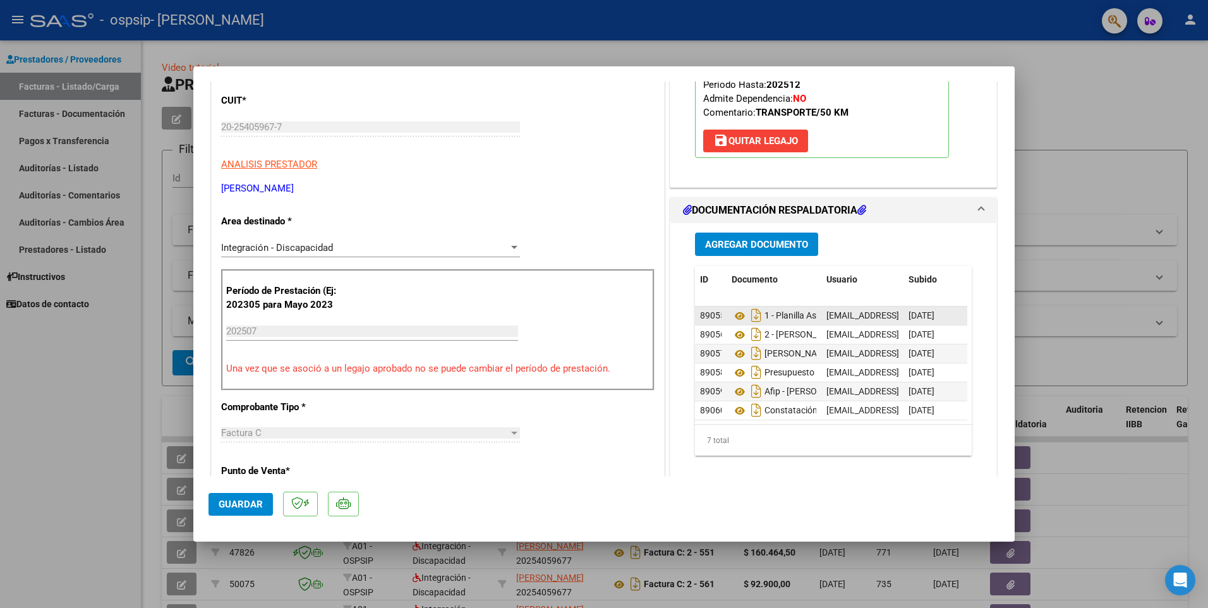
scroll to position [0, 0]
click at [226, 503] on span "Guardar" at bounding box center [241, 503] width 44 height 11
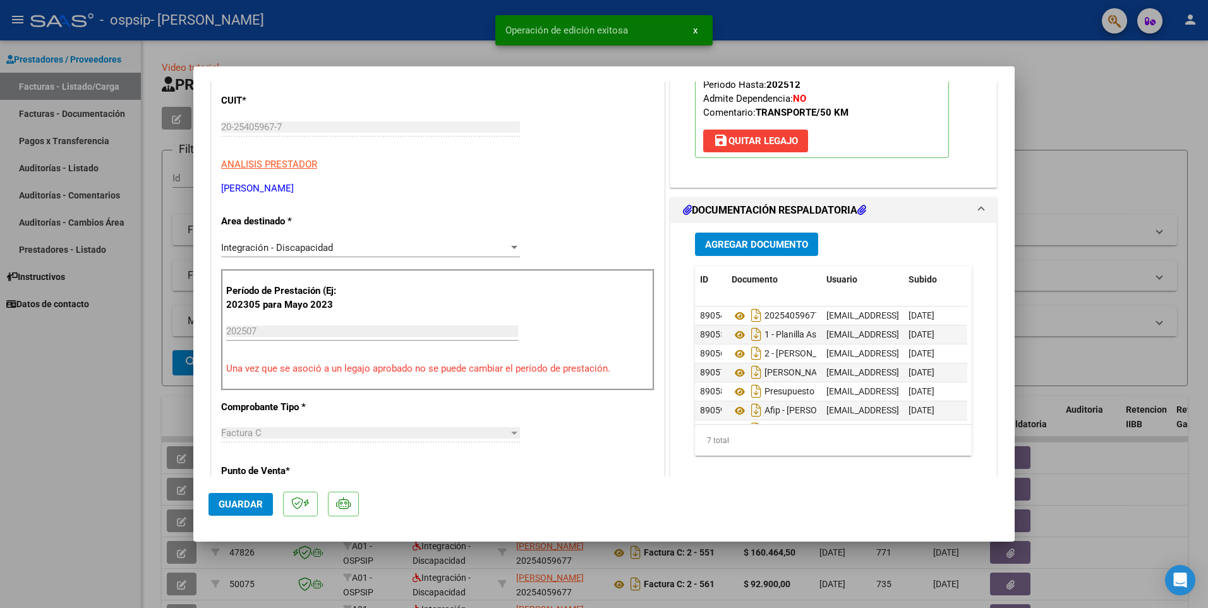
click at [248, 502] on span "Guardar" at bounding box center [241, 503] width 44 height 11
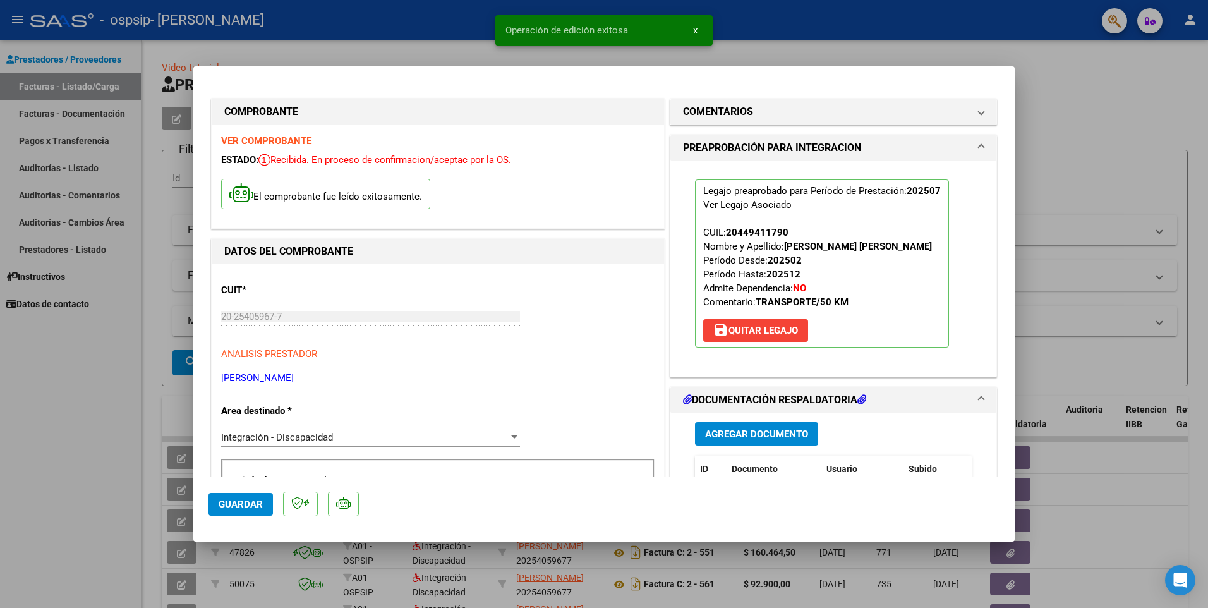
click at [693, 30] on span "x" at bounding box center [695, 30] width 4 height 11
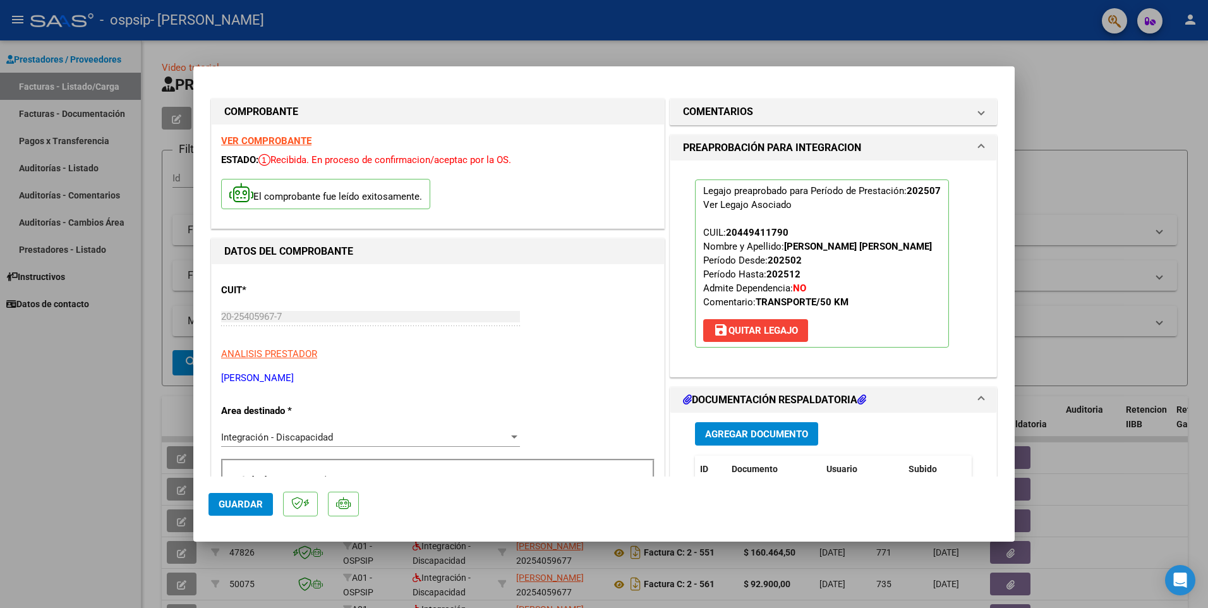
click at [591, 40] on div at bounding box center [604, 304] width 1208 height 608
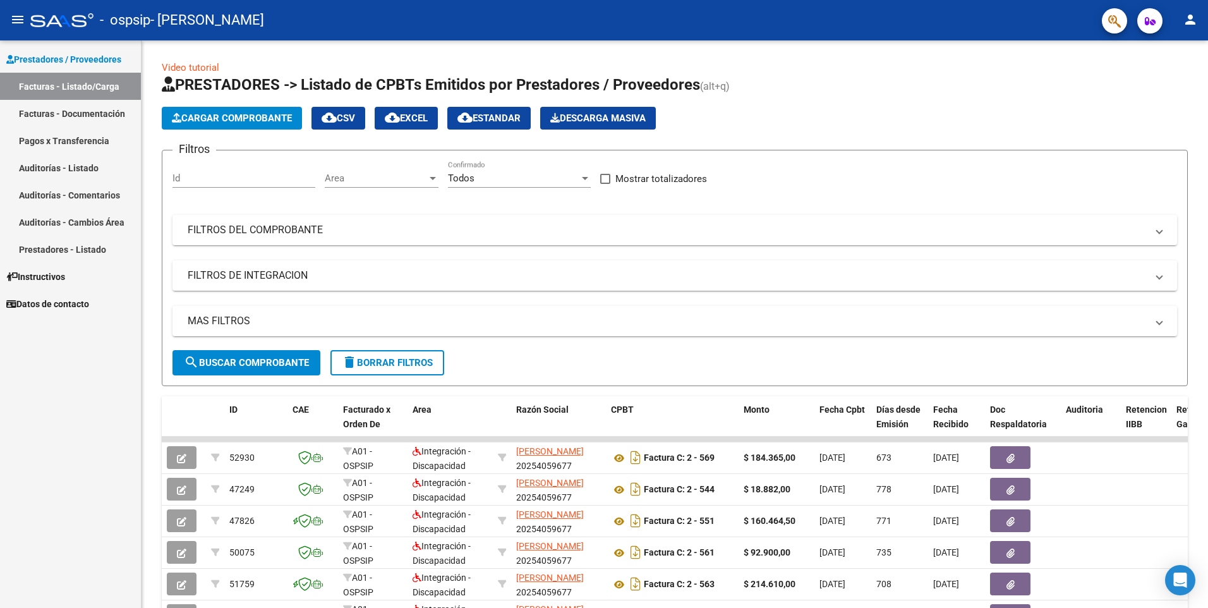
click at [90, 107] on link "Facturas - Documentación" at bounding box center [70, 113] width 141 height 27
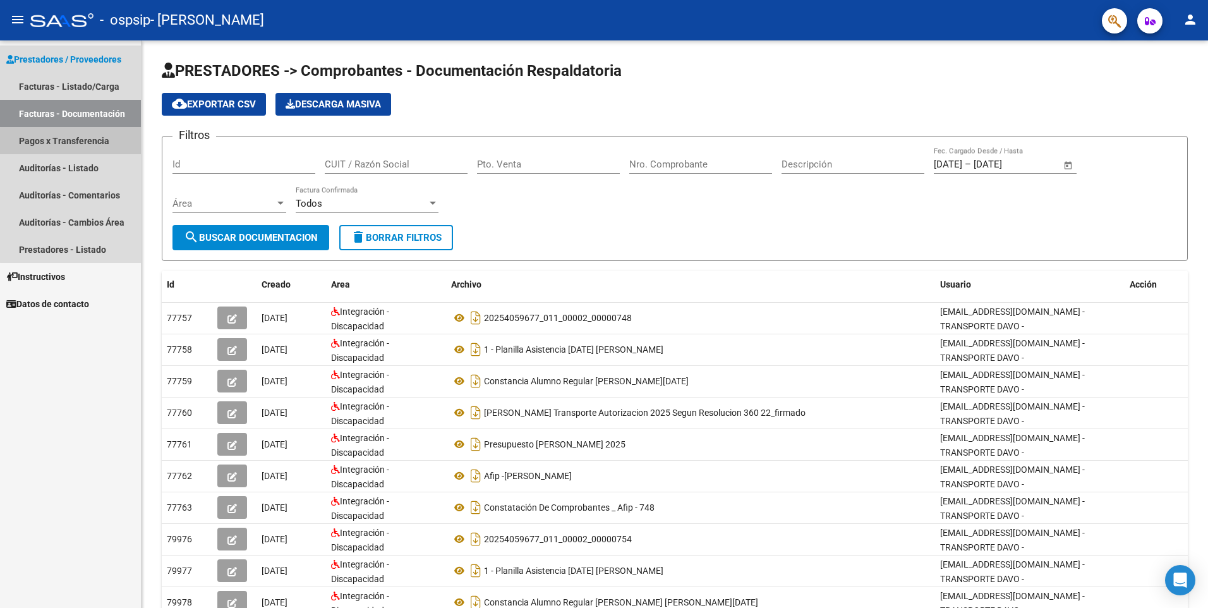
click at [87, 145] on link "Pagos x Transferencia" at bounding box center [70, 140] width 141 height 27
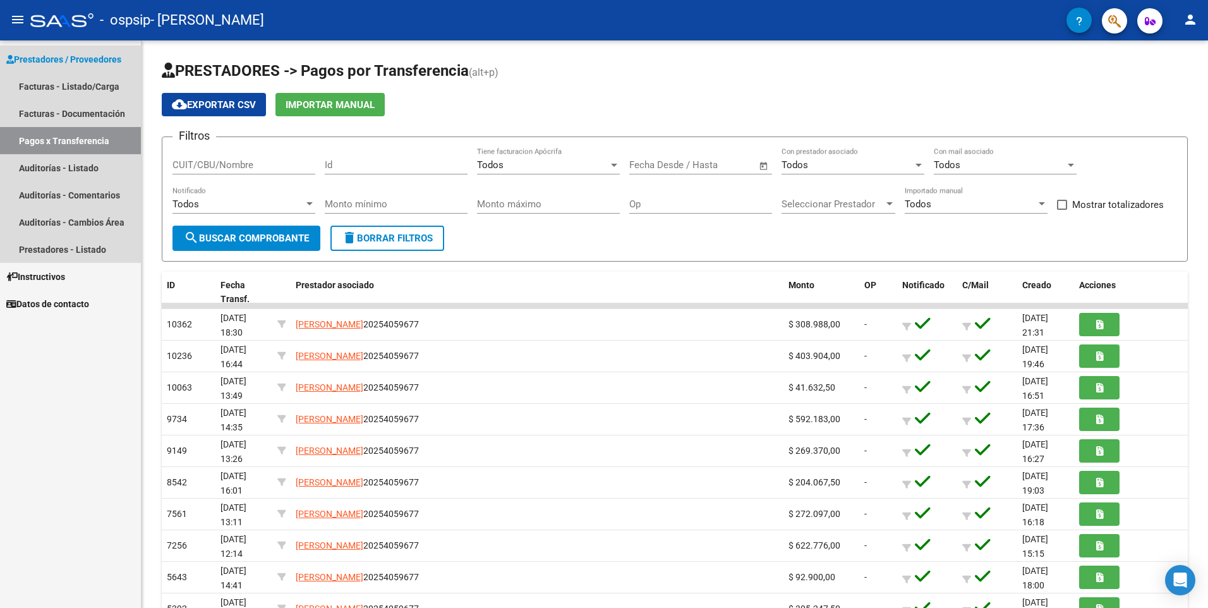
click at [71, 63] on span "Prestadores / Proveedores" at bounding box center [63, 59] width 115 height 14
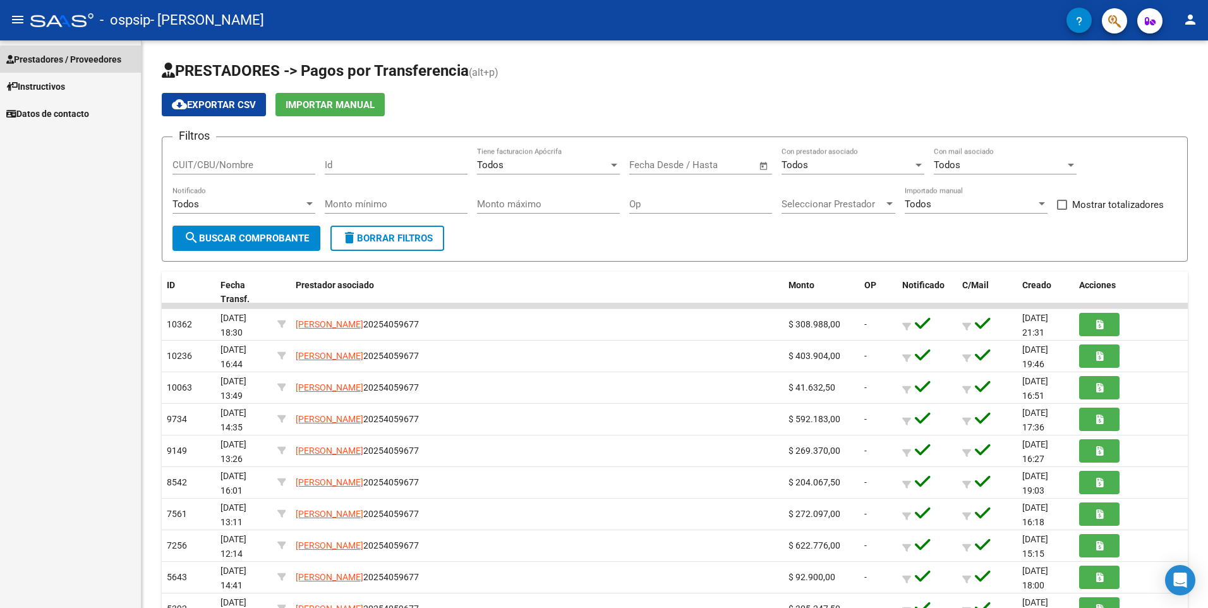
click at [74, 63] on span "Prestadores / Proveedores" at bounding box center [63, 59] width 115 height 14
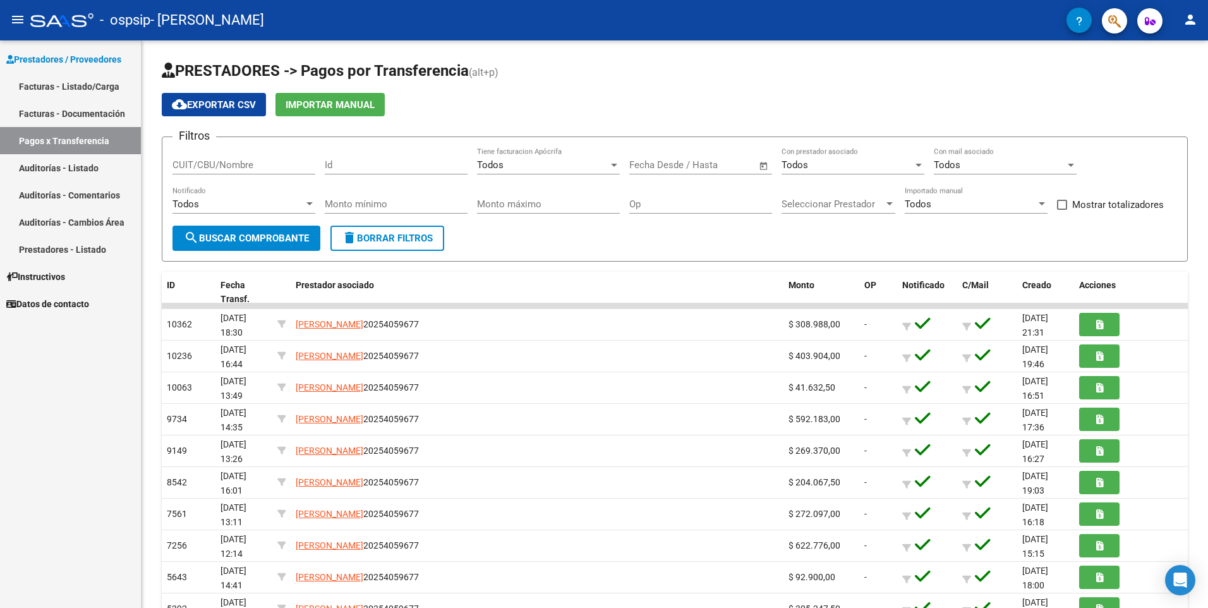
click at [62, 81] on link "Facturas - Listado/Carga" at bounding box center [70, 86] width 141 height 27
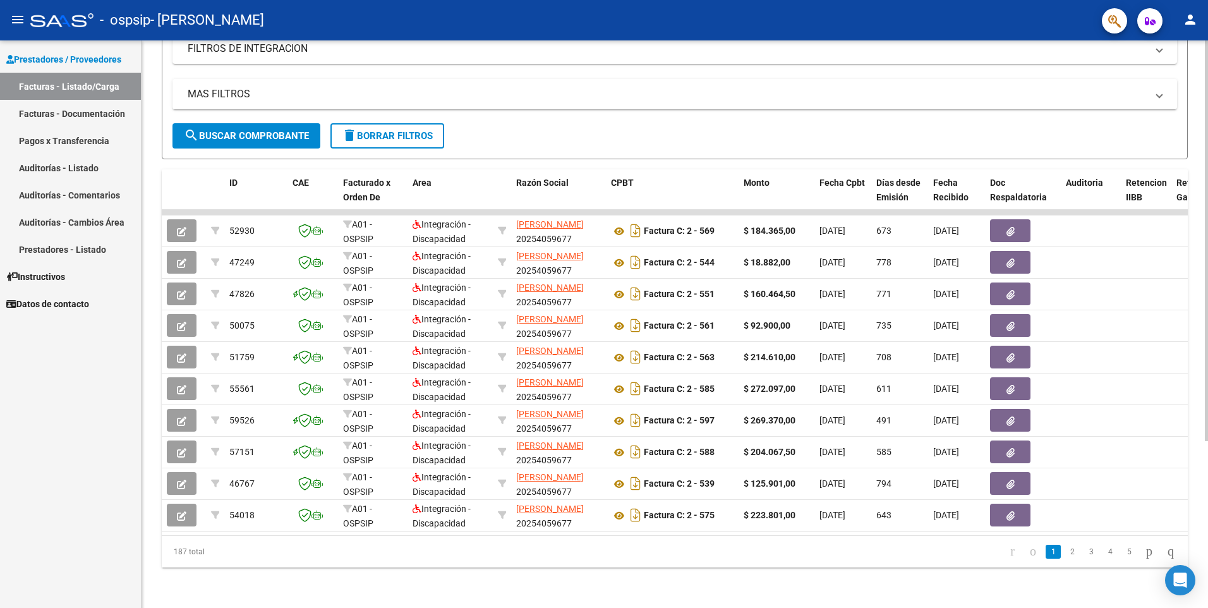
scroll to position [16, 0]
click at [1166, 554] on icon "go to last page" at bounding box center [1171, 550] width 10 height 15
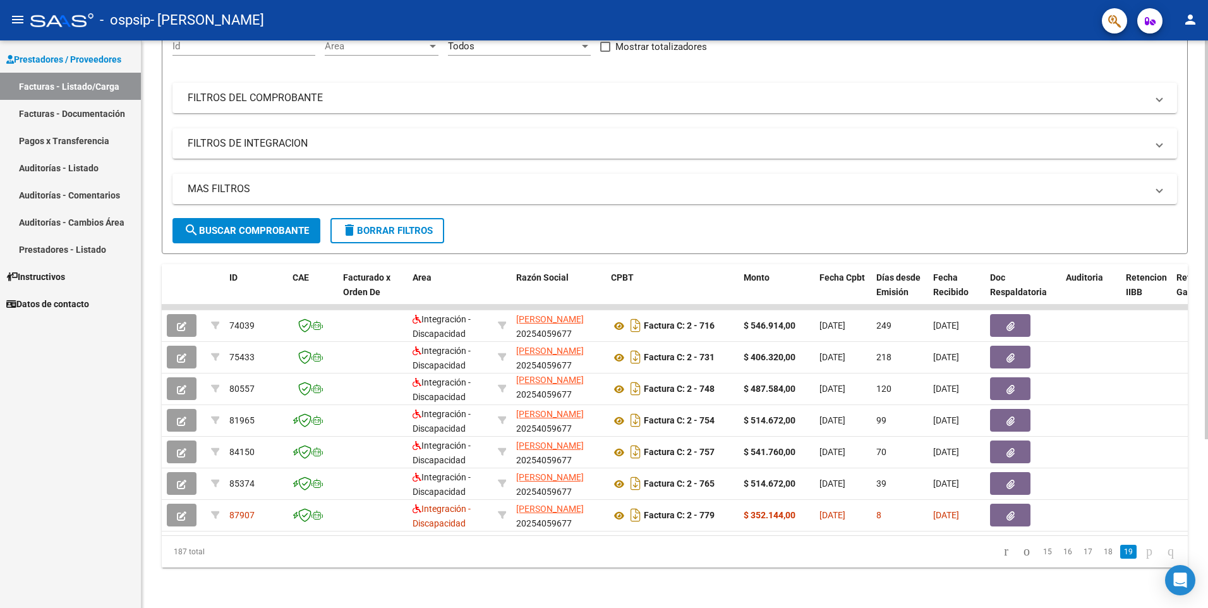
scroll to position [142, 0]
click at [1100, 549] on link "18" at bounding box center [1108, 552] width 16 height 14
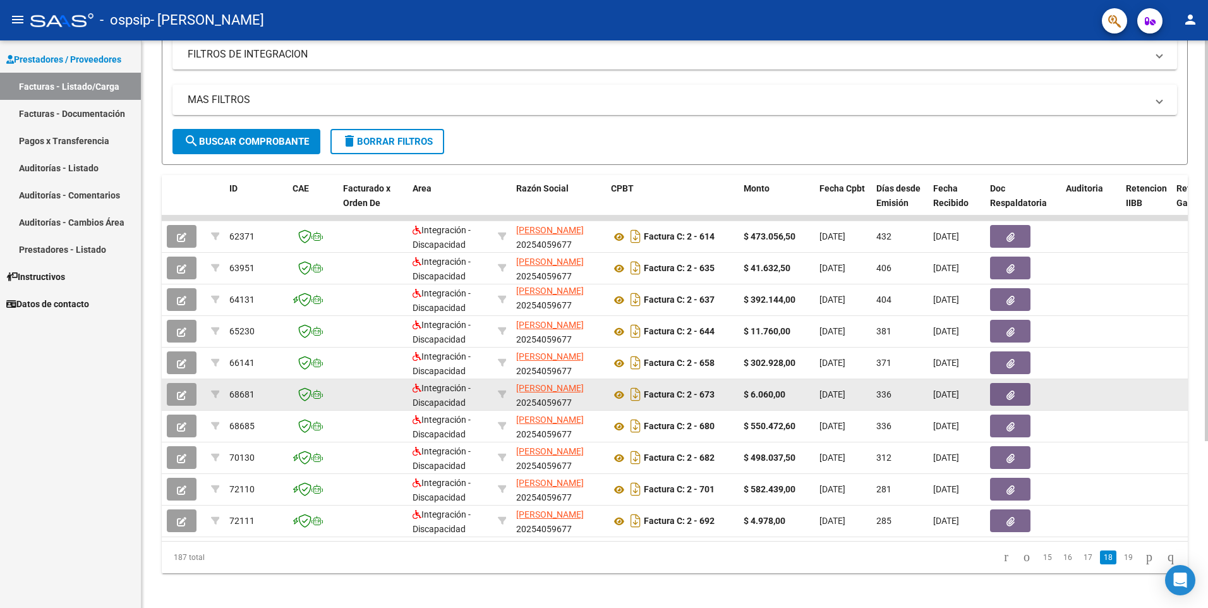
scroll to position [236, 0]
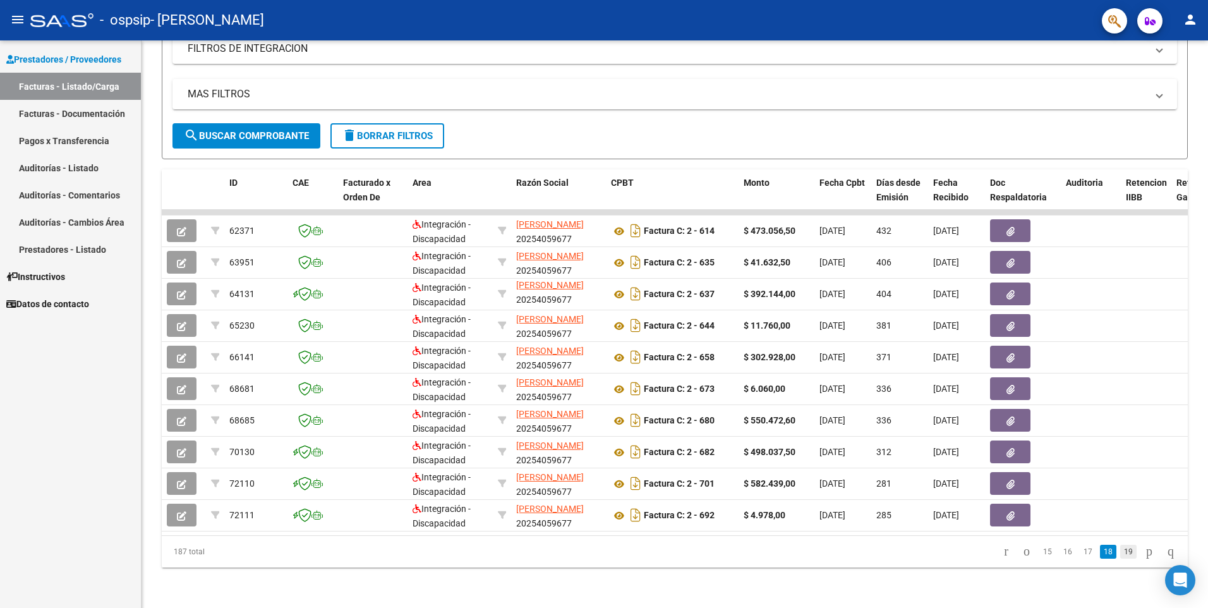
click at [1120, 550] on link "19" at bounding box center [1128, 552] width 16 height 14
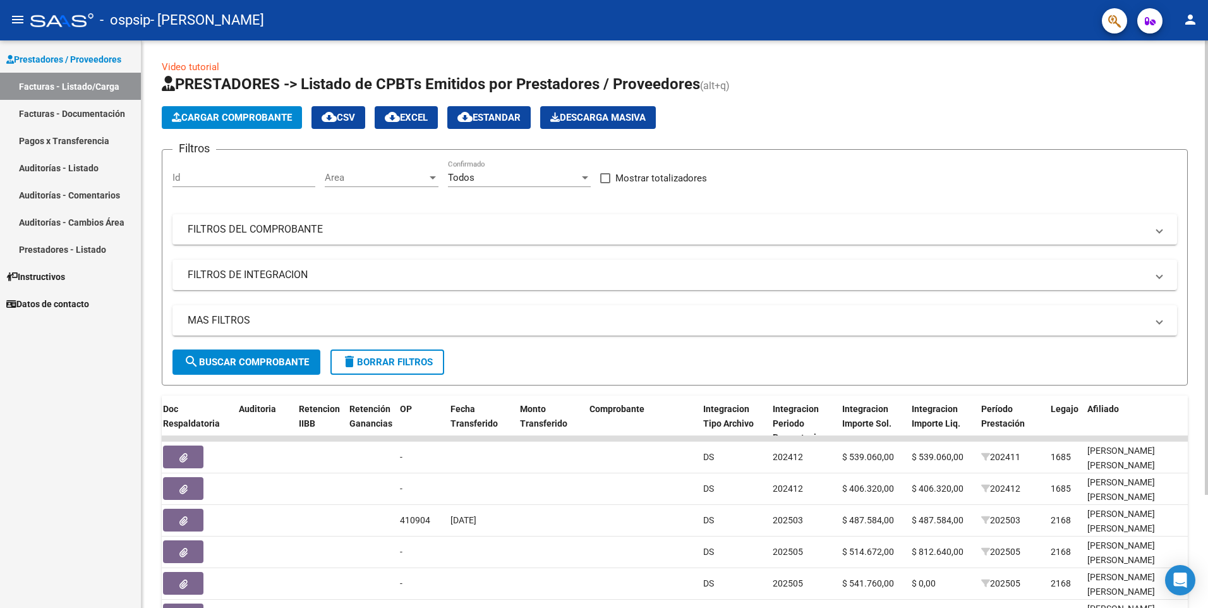
scroll to position [0, 0]
click at [255, 123] on button "Cargar Comprobante" at bounding box center [232, 118] width 140 height 23
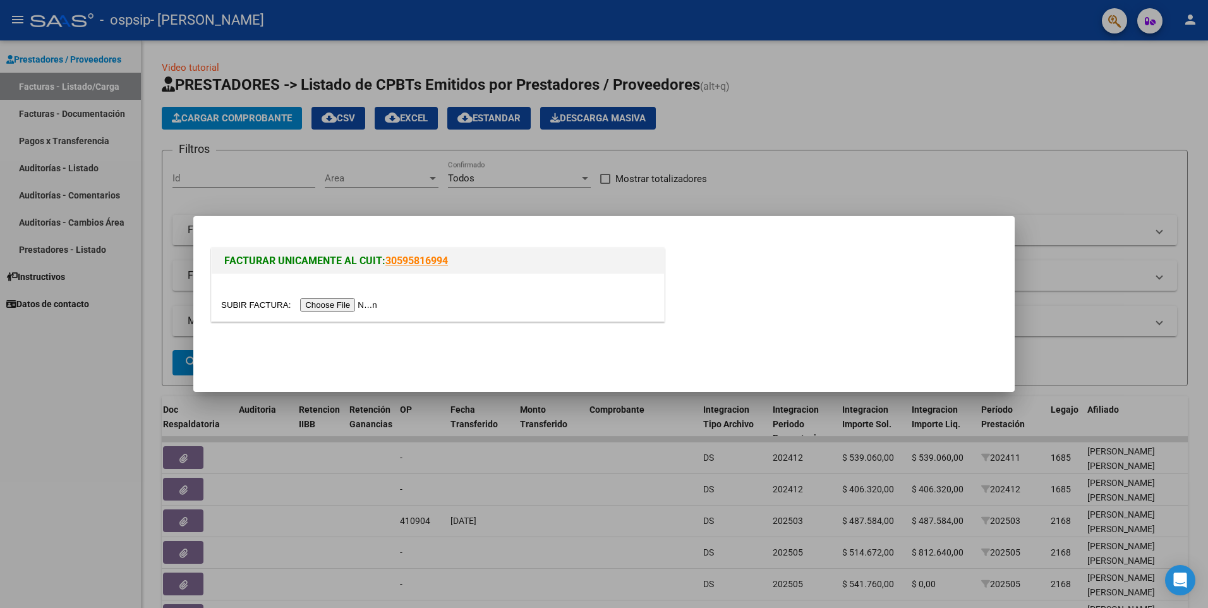
click at [323, 303] on input "file" at bounding box center [301, 304] width 160 height 13
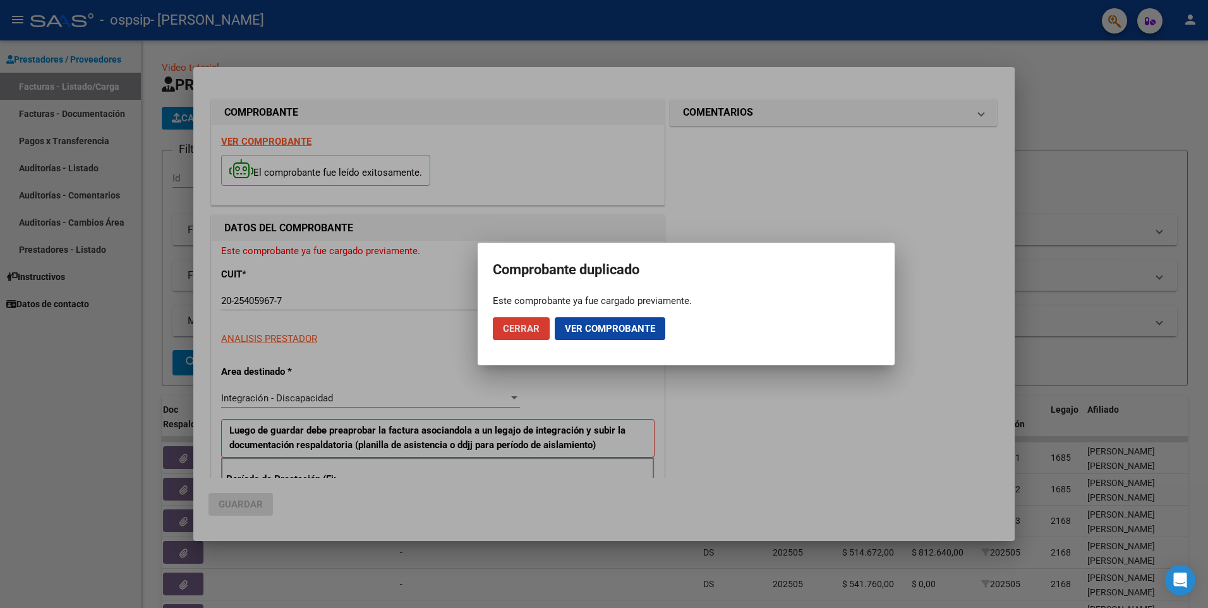
click at [588, 335] on button "Ver comprobante" at bounding box center [610, 328] width 111 height 23
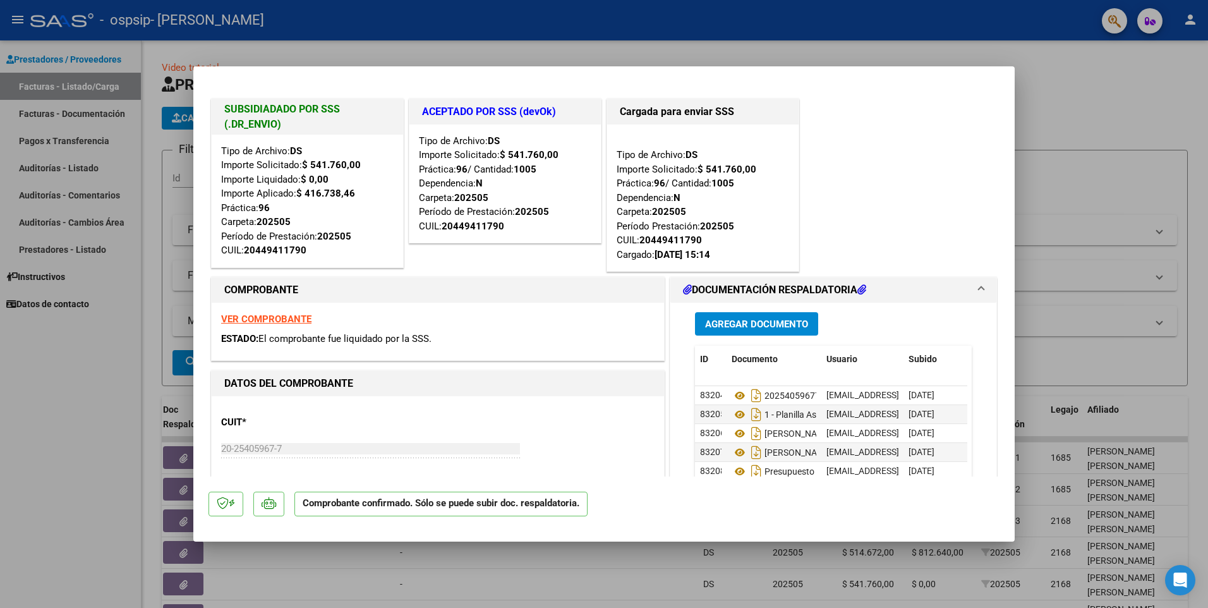
click at [1071, 89] on div at bounding box center [604, 304] width 1208 height 608
type input "$ 0,00"
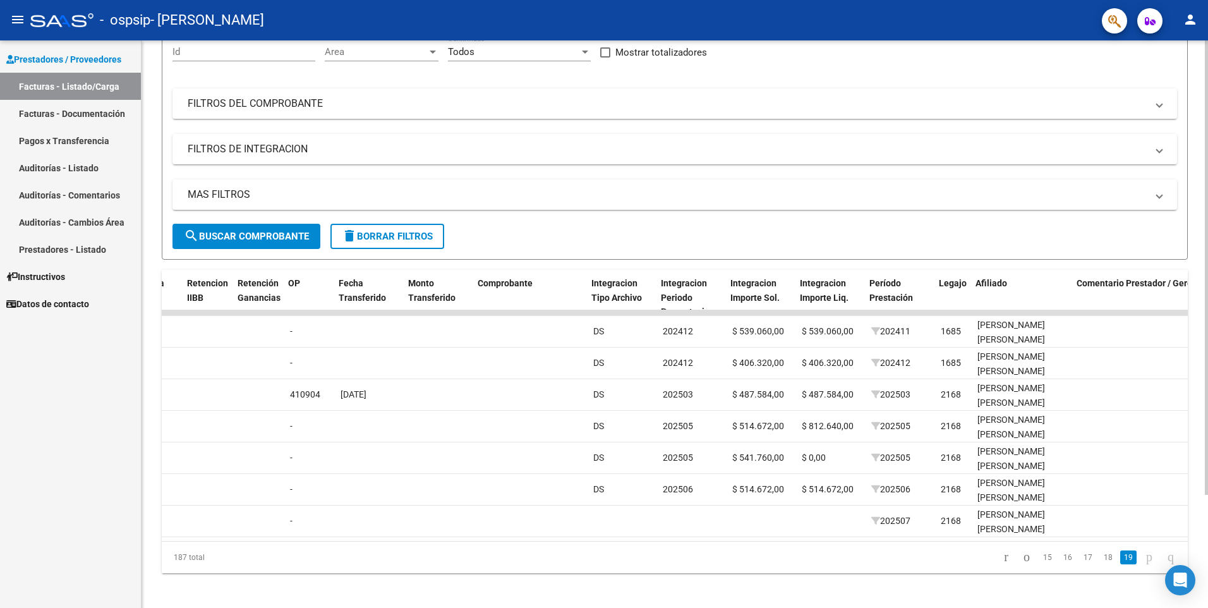
scroll to position [0, 955]
